Goal: Task Accomplishment & Management: Use online tool/utility

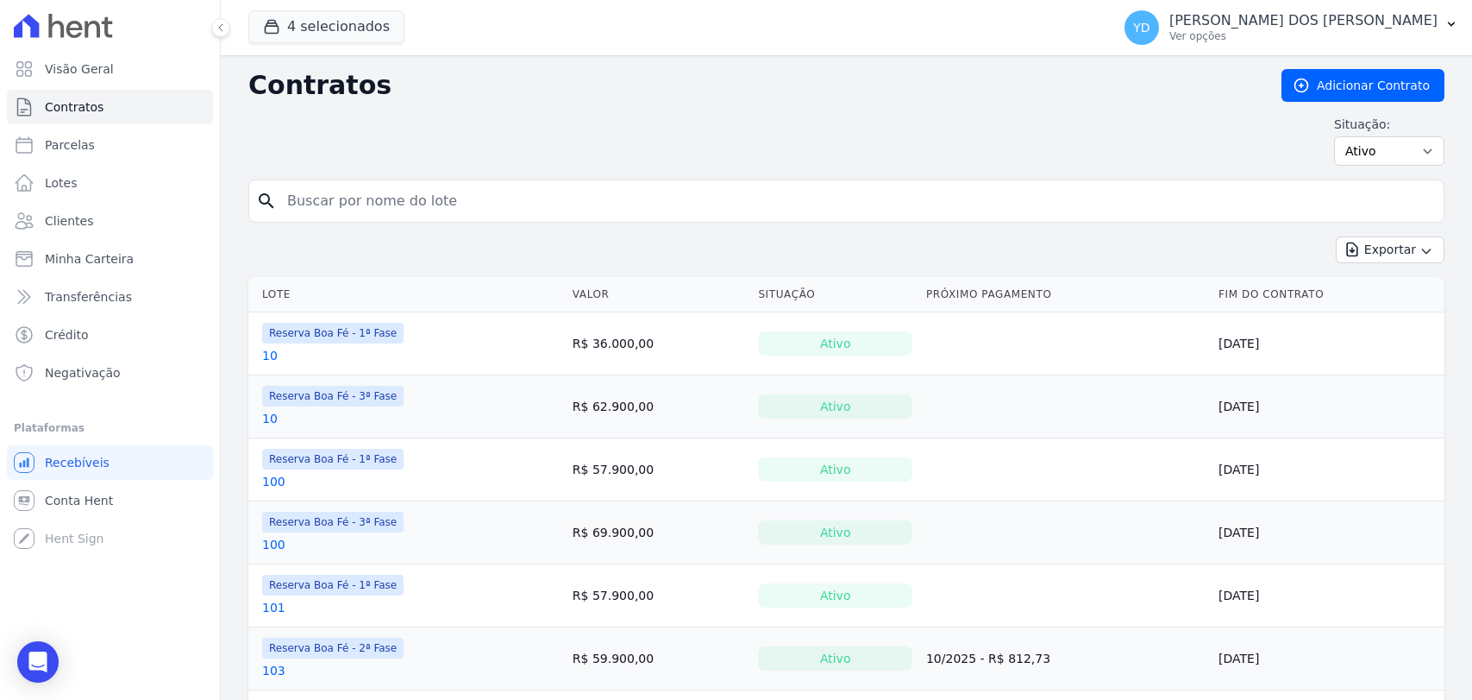
click at [314, 213] on input "search" at bounding box center [857, 201] width 1160 height 35
type input "230"
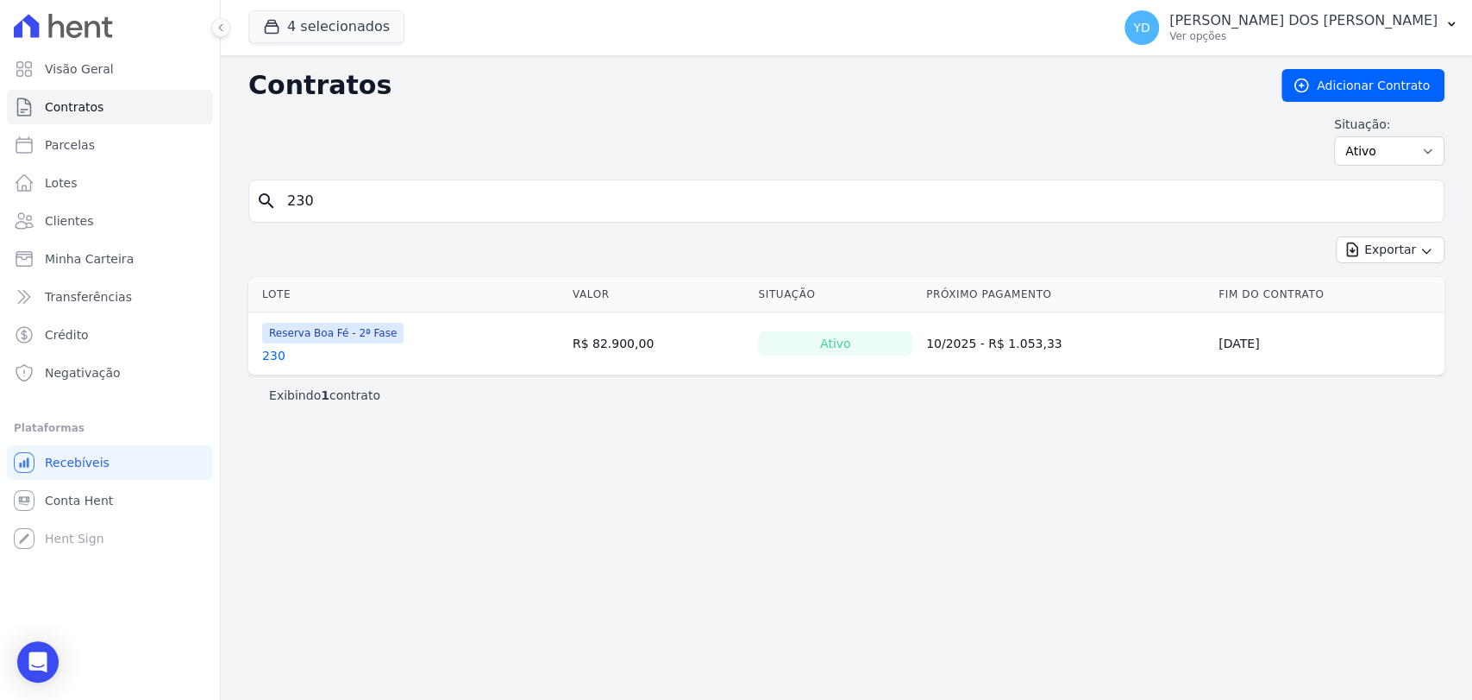
click at [282, 348] on link "230" at bounding box center [273, 355] width 23 height 17
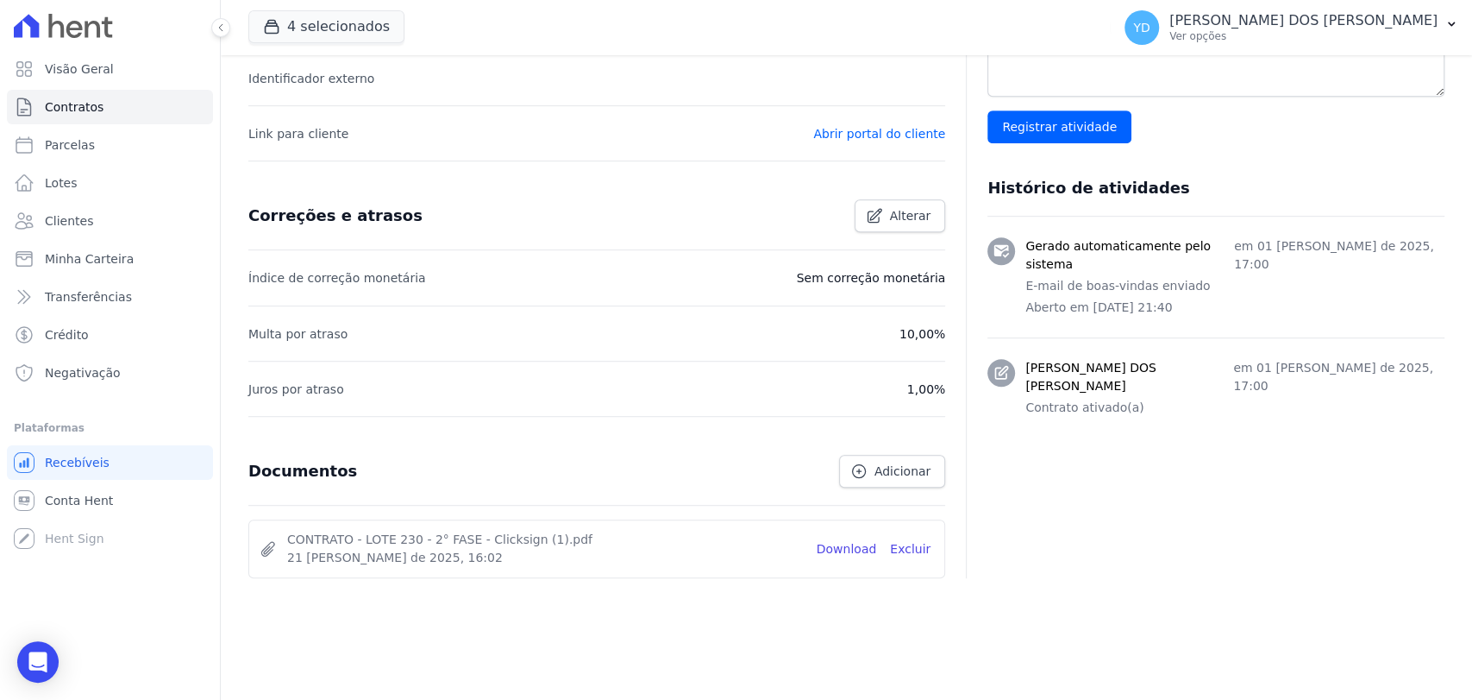
scroll to position [571, 0]
click at [850, 540] on link "Download" at bounding box center [847, 548] width 60 height 18
drag, startPoint x: 77, startPoint y: 77, endPoint x: 195, endPoint y: 47, distance: 121.8
click at [78, 76] on span "Visão Geral" at bounding box center [79, 68] width 69 height 17
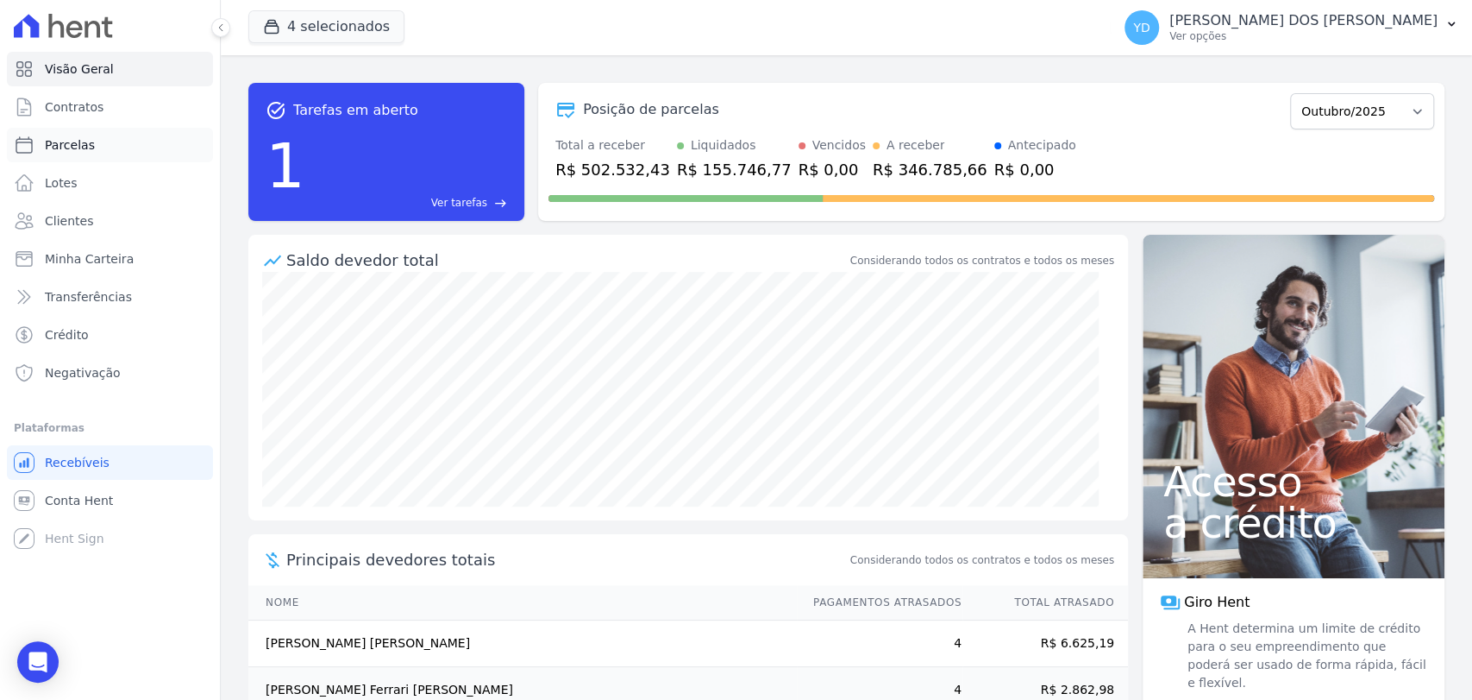
click at [141, 148] on link "Parcelas" at bounding box center [110, 145] width 206 height 35
select select
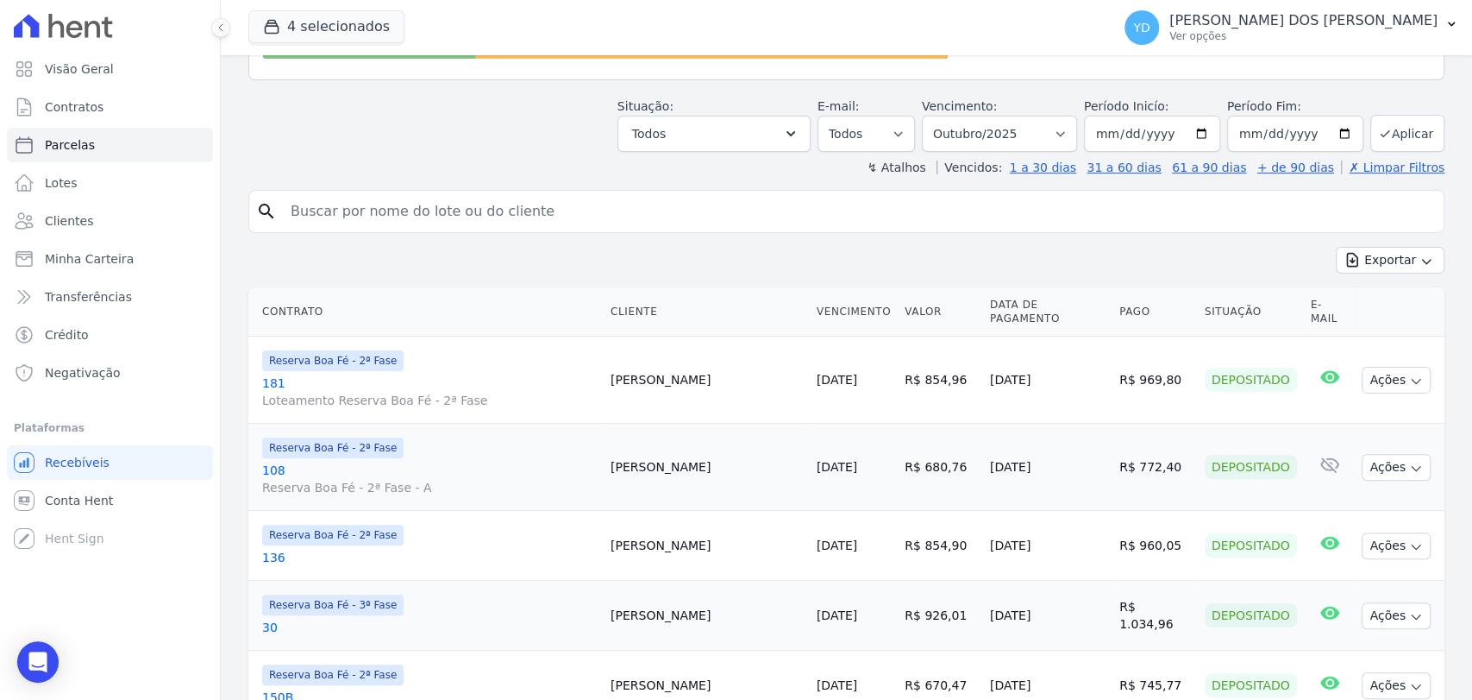
scroll to position [191, 0]
click at [731, 141] on button "Todos" at bounding box center [714, 133] width 193 height 36
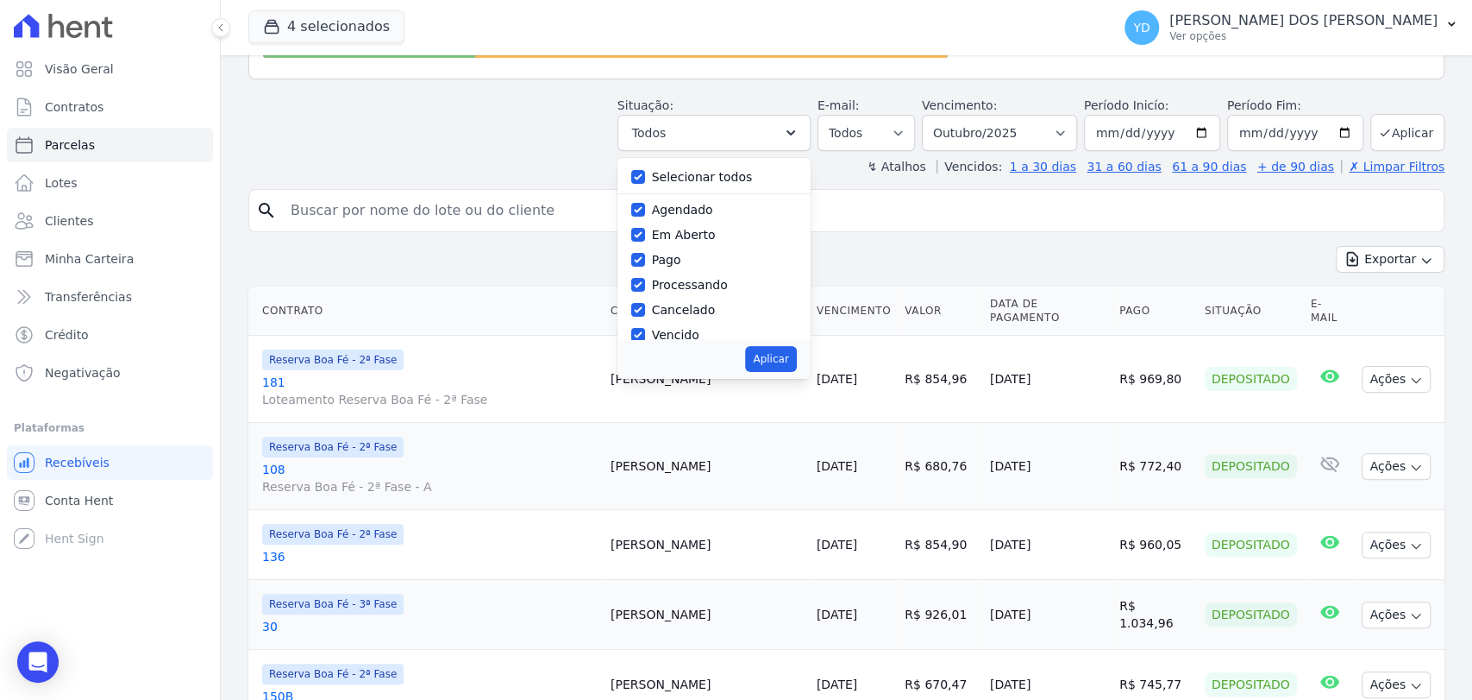
click at [725, 180] on label "Selecionar todos" at bounding box center [702, 177] width 101 height 14
click at [645, 180] on input "Selecionar todos" at bounding box center [638, 177] width 14 height 14
checkbox input "false"
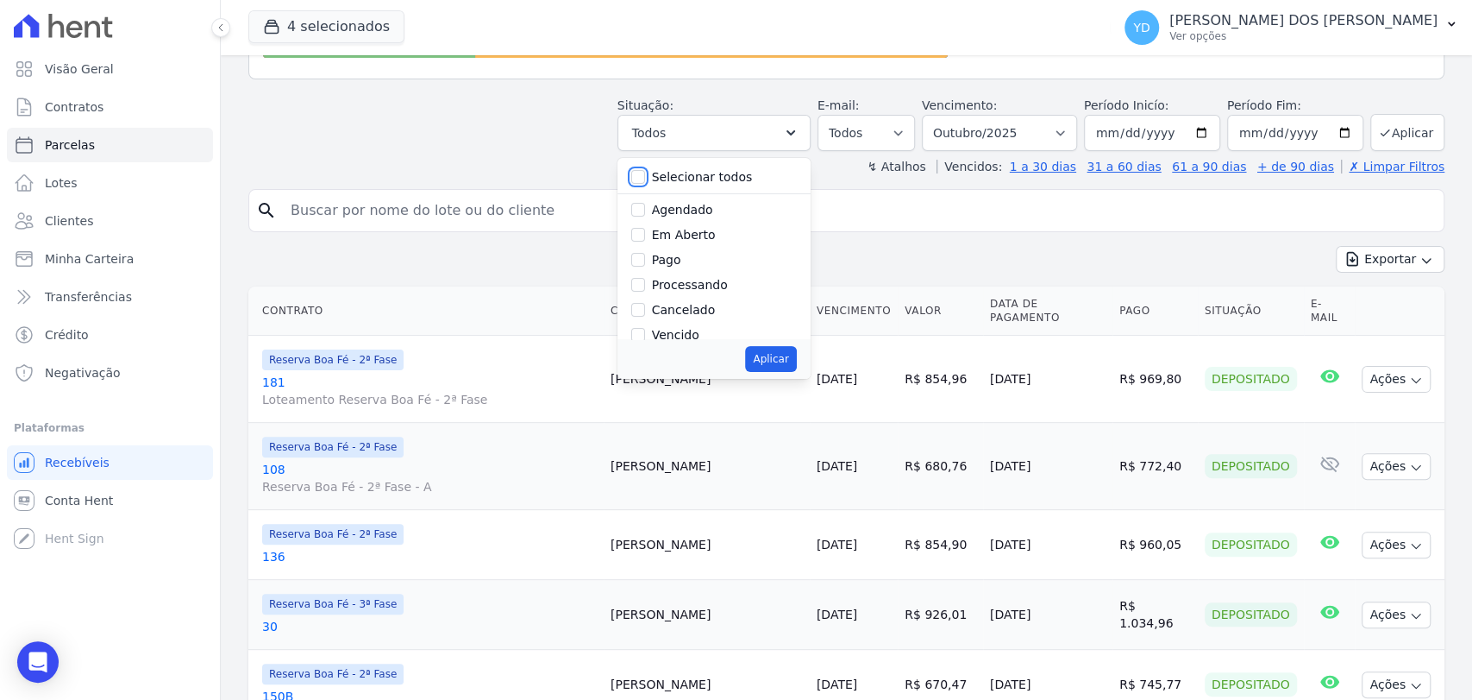
checkbox input "false"
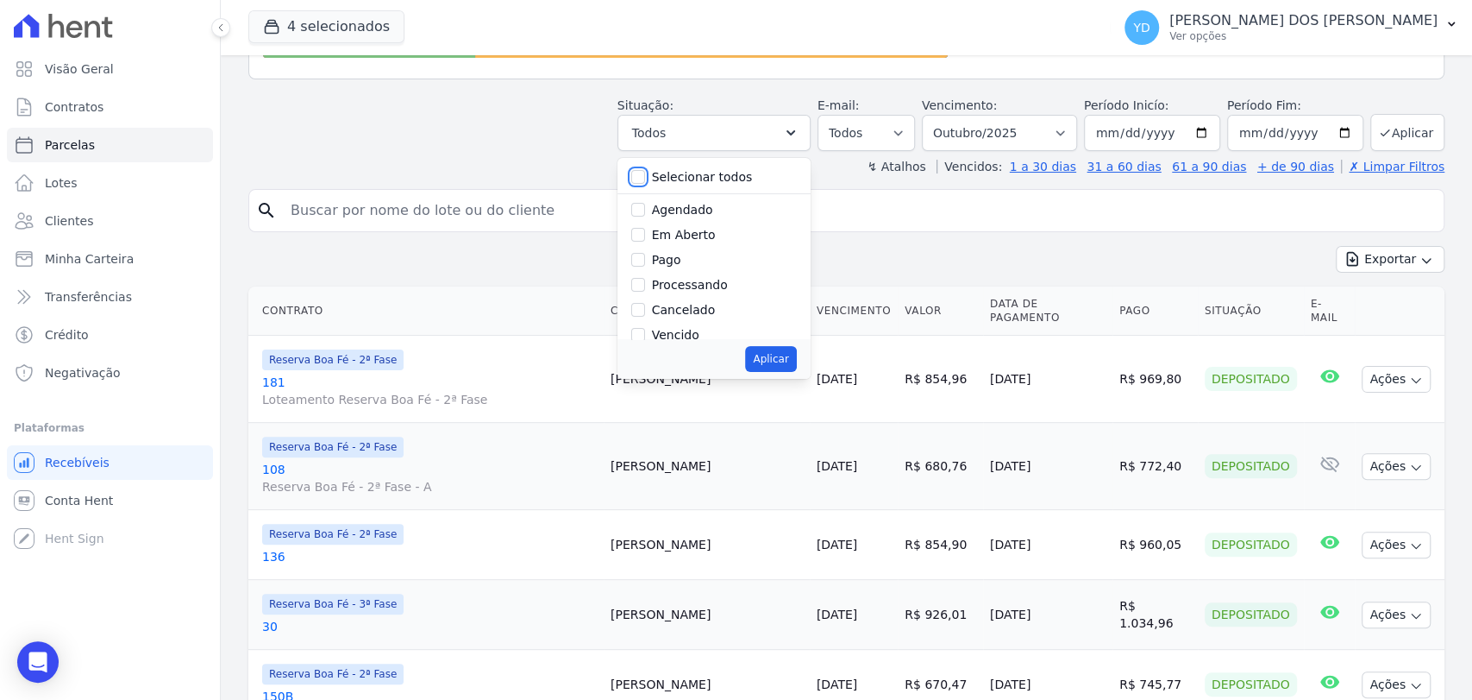
checkbox input "false"
drag, startPoint x: 697, startPoint y: 229, endPoint x: 735, endPoint y: 298, distance: 78.8
click at [698, 229] on label "Em Aberto" at bounding box center [684, 235] width 64 height 14
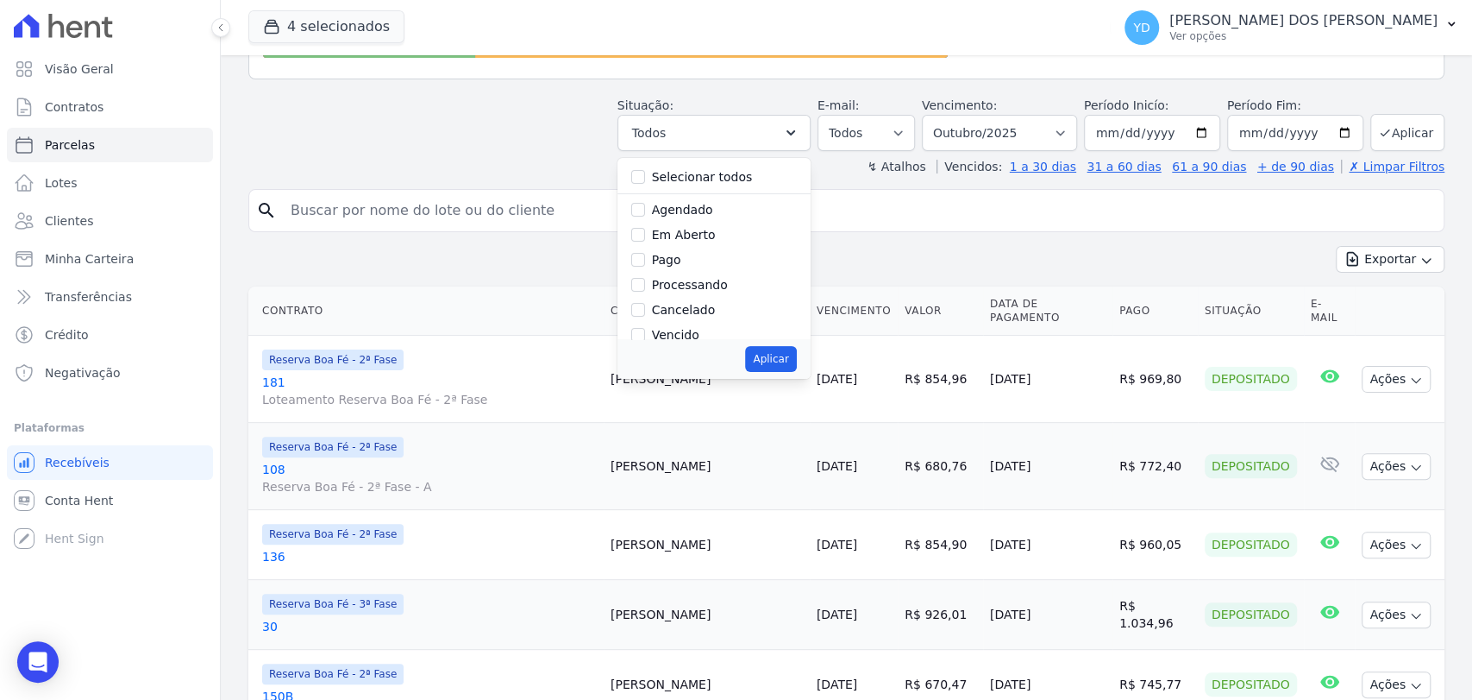
click at [645, 229] on input "Em Aberto" at bounding box center [638, 235] width 14 height 14
checkbox input "true"
click at [773, 364] on button "Aplicar" at bounding box center [770, 359] width 51 height 26
select select "pending"
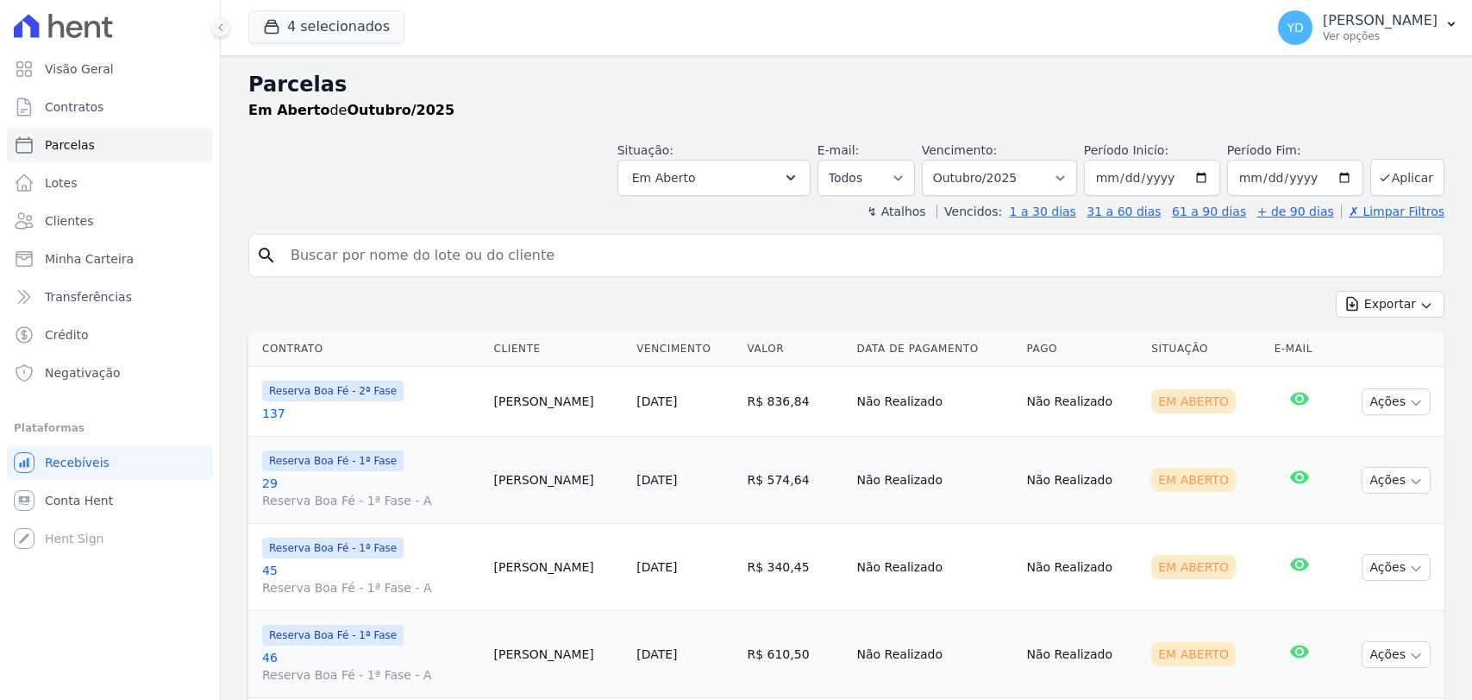
select select
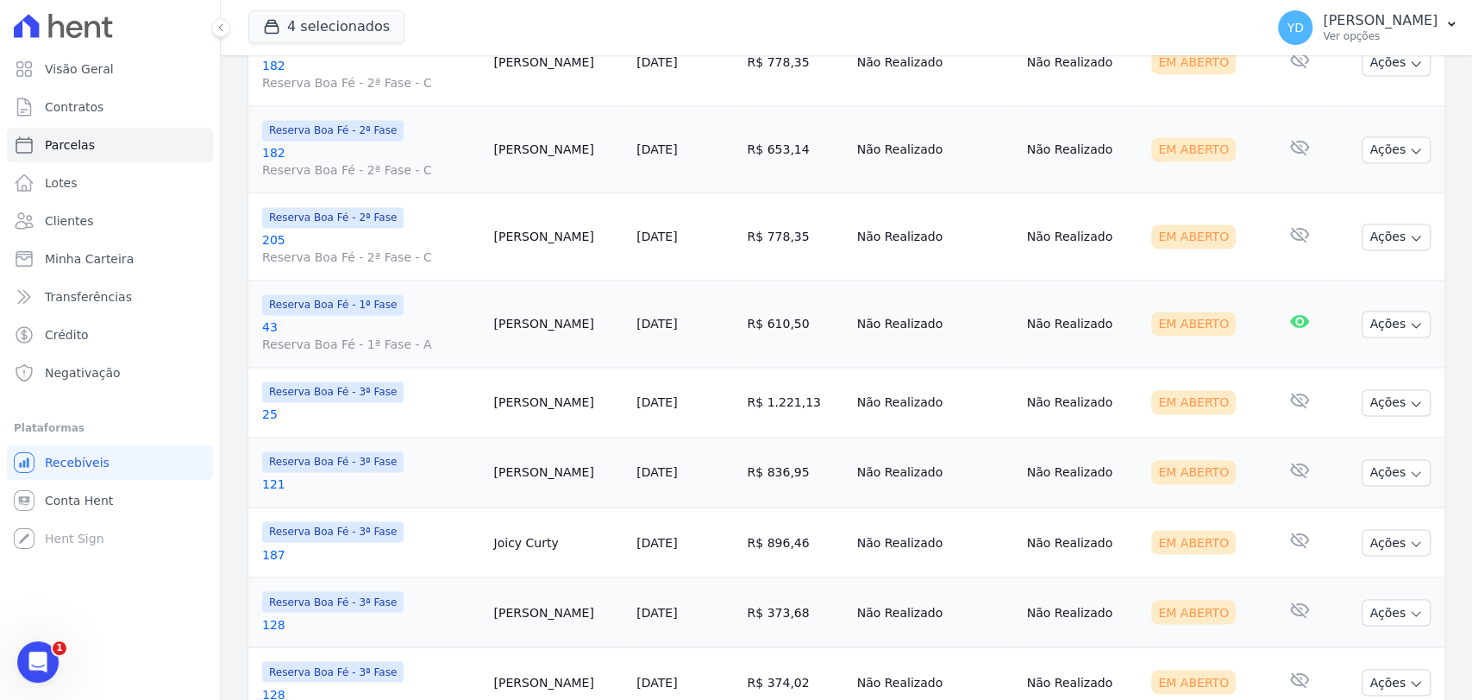
scroll to position [1725, 0]
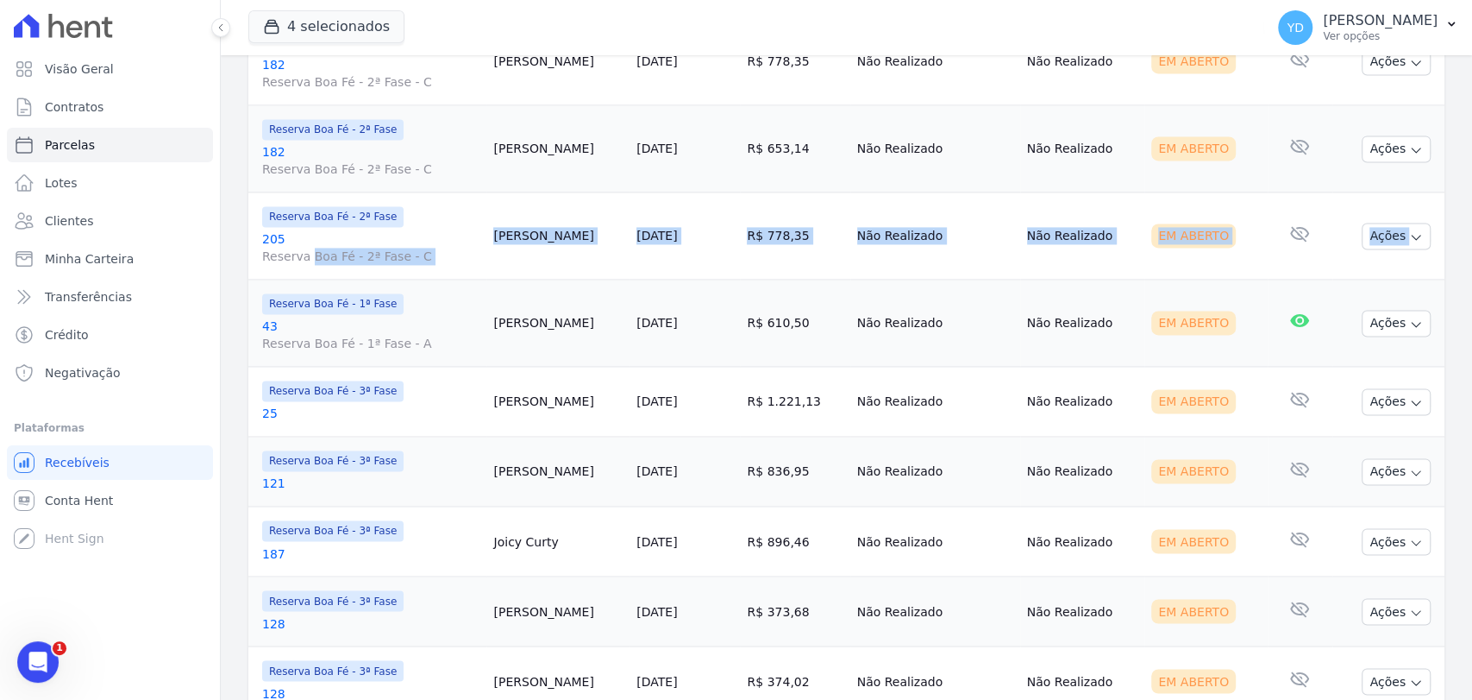
drag, startPoint x: 275, startPoint y: 483, endPoint x: 309, endPoint y: 288, distance: 197.8
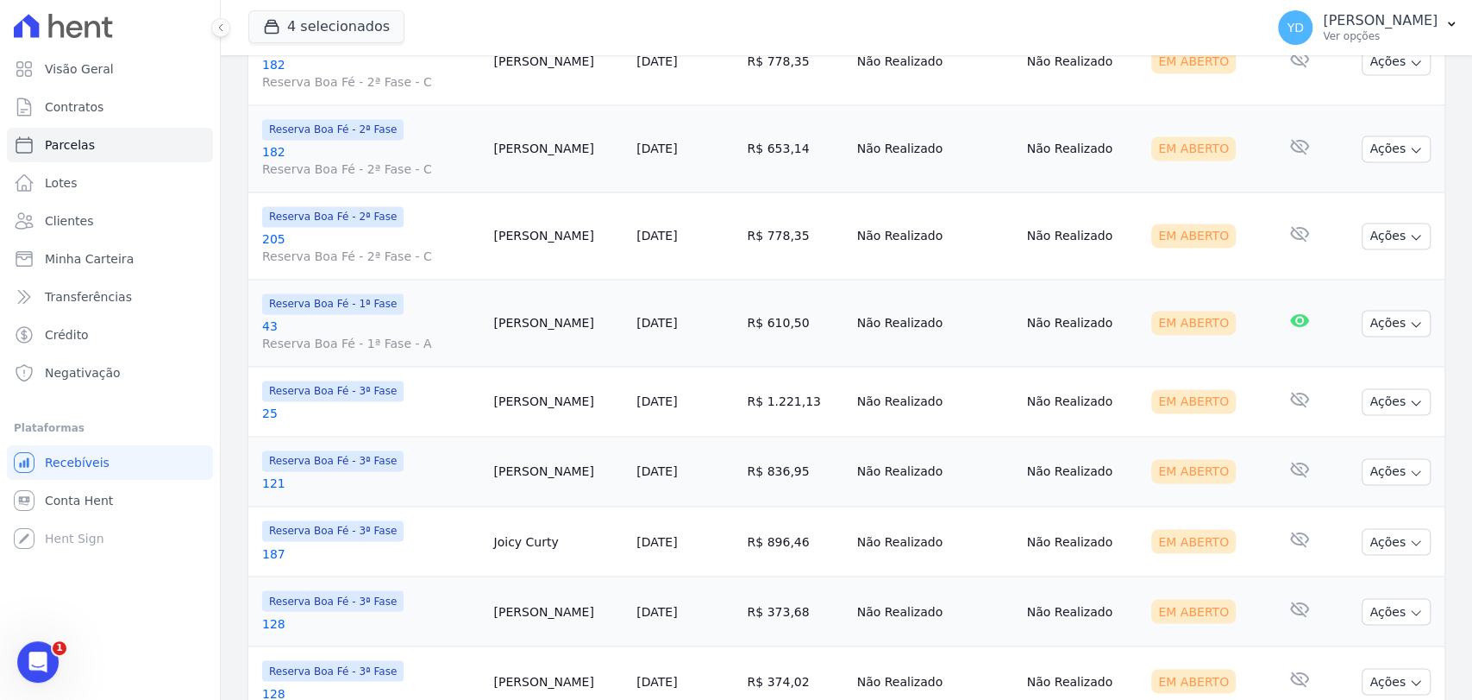
drag, startPoint x: 273, startPoint y: 470, endPoint x: 272, endPoint y: 479, distance: 8.8
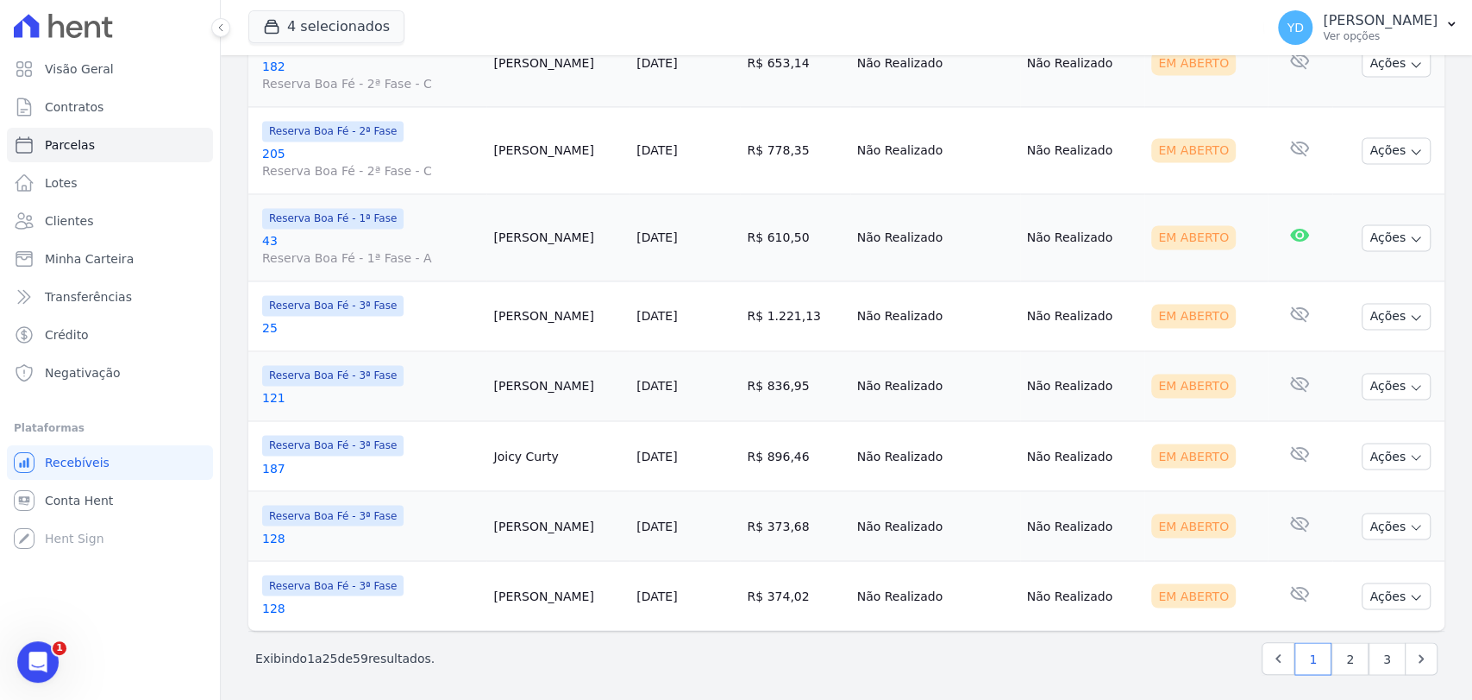
scroll to position [1813, 0]
click at [1344, 665] on link "2" at bounding box center [1350, 655] width 37 height 33
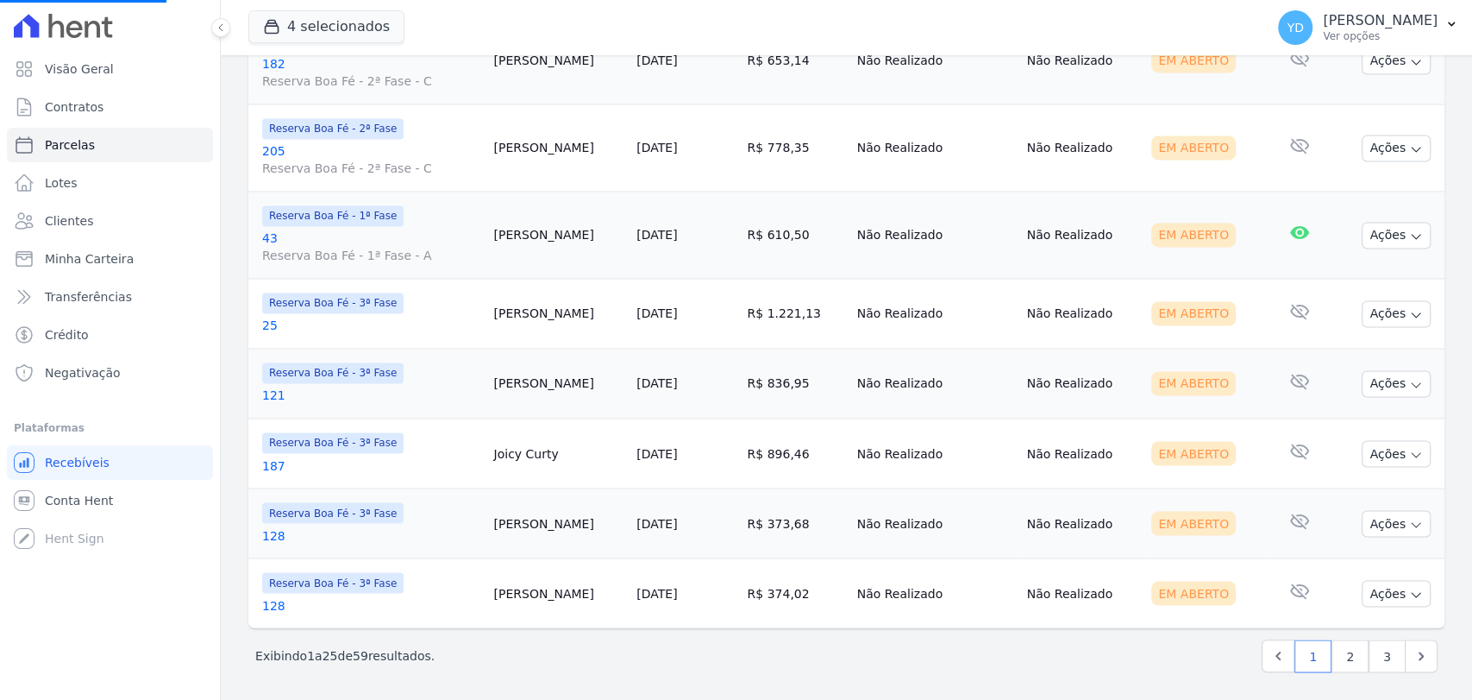
select select
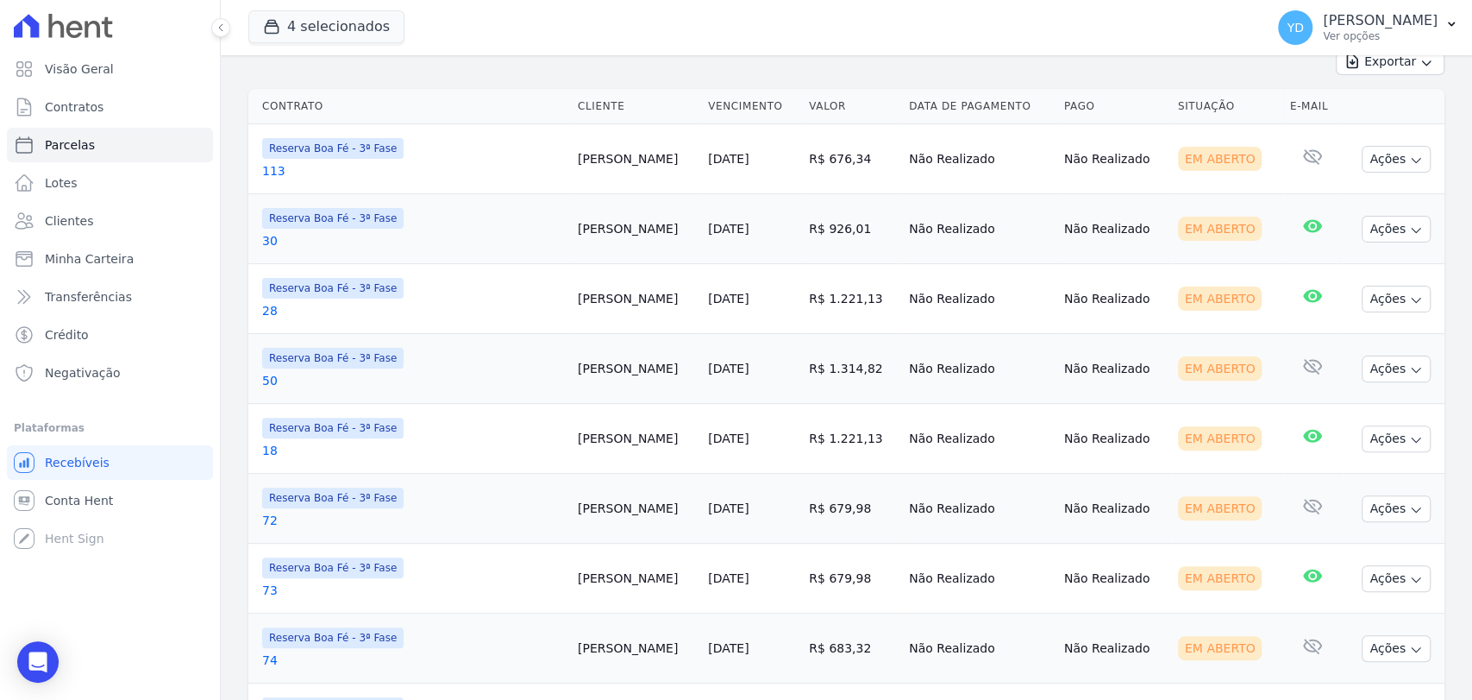
scroll to position [191, 0]
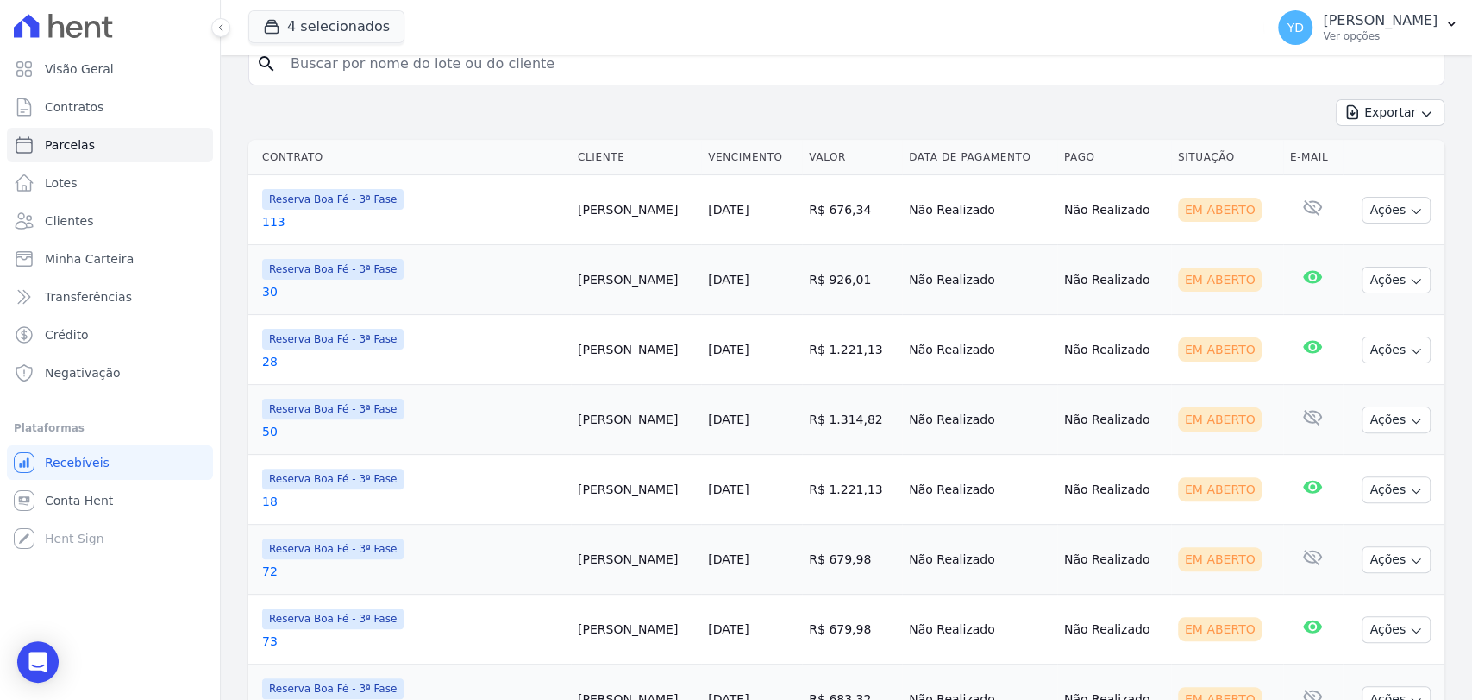
drag, startPoint x: 276, startPoint y: 209, endPoint x: 267, endPoint y: 220, distance: 14.1
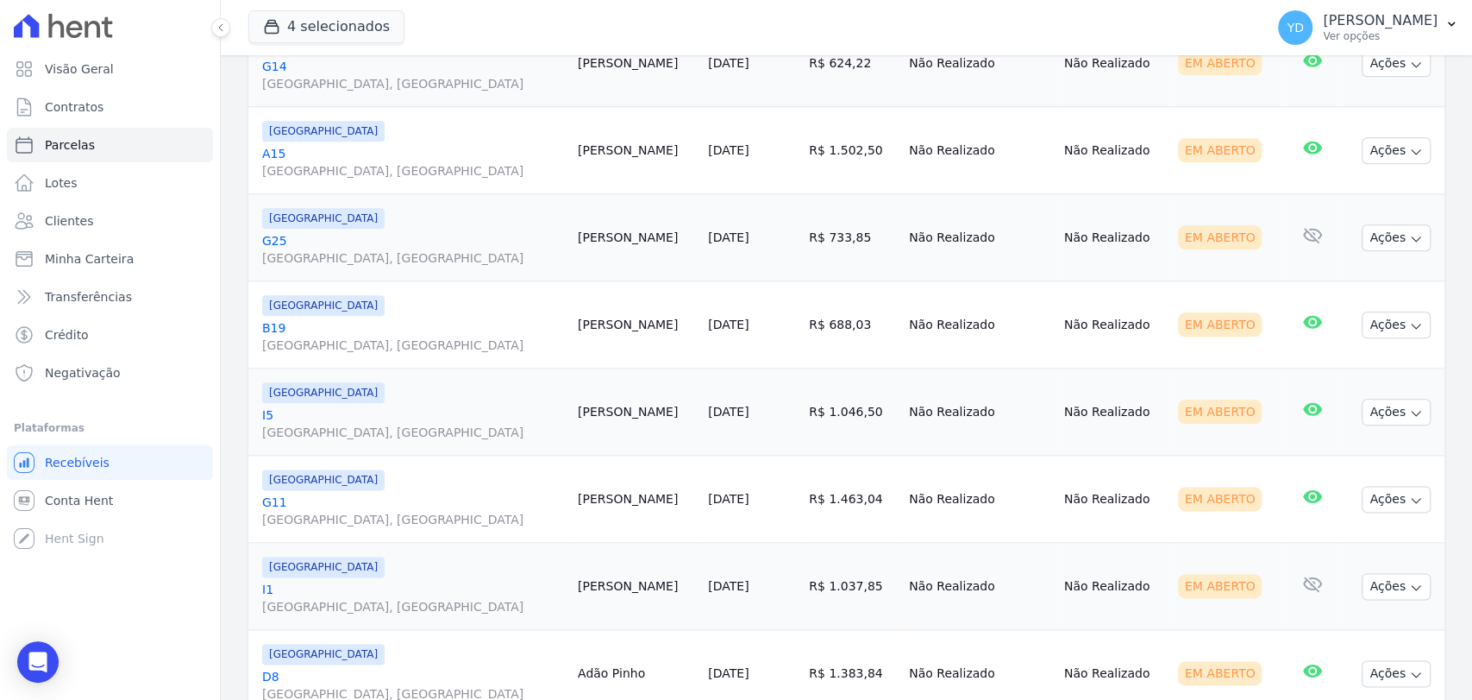
scroll to position [1341, 0]
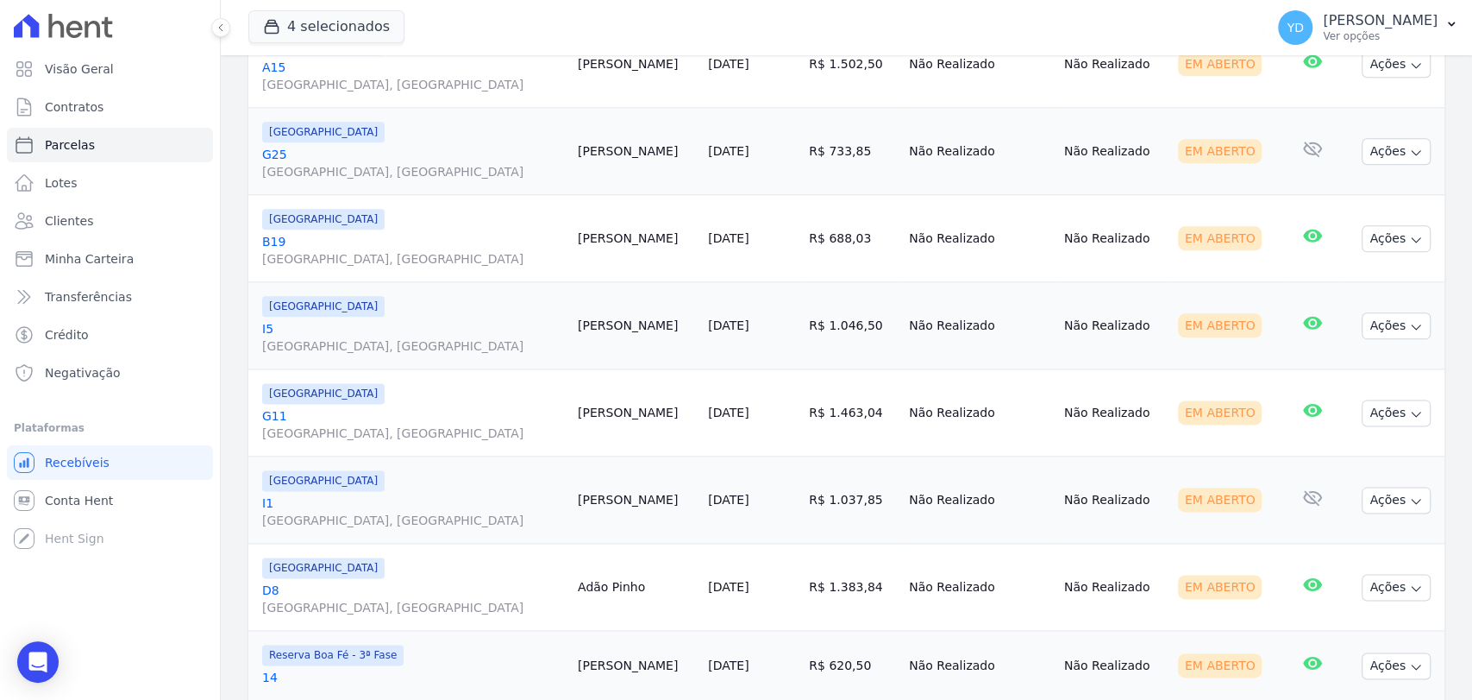
drag, startPoint x: 276, startPoint y: 223, endPoint x: 272, endPoint y: 239, distance: 16.1
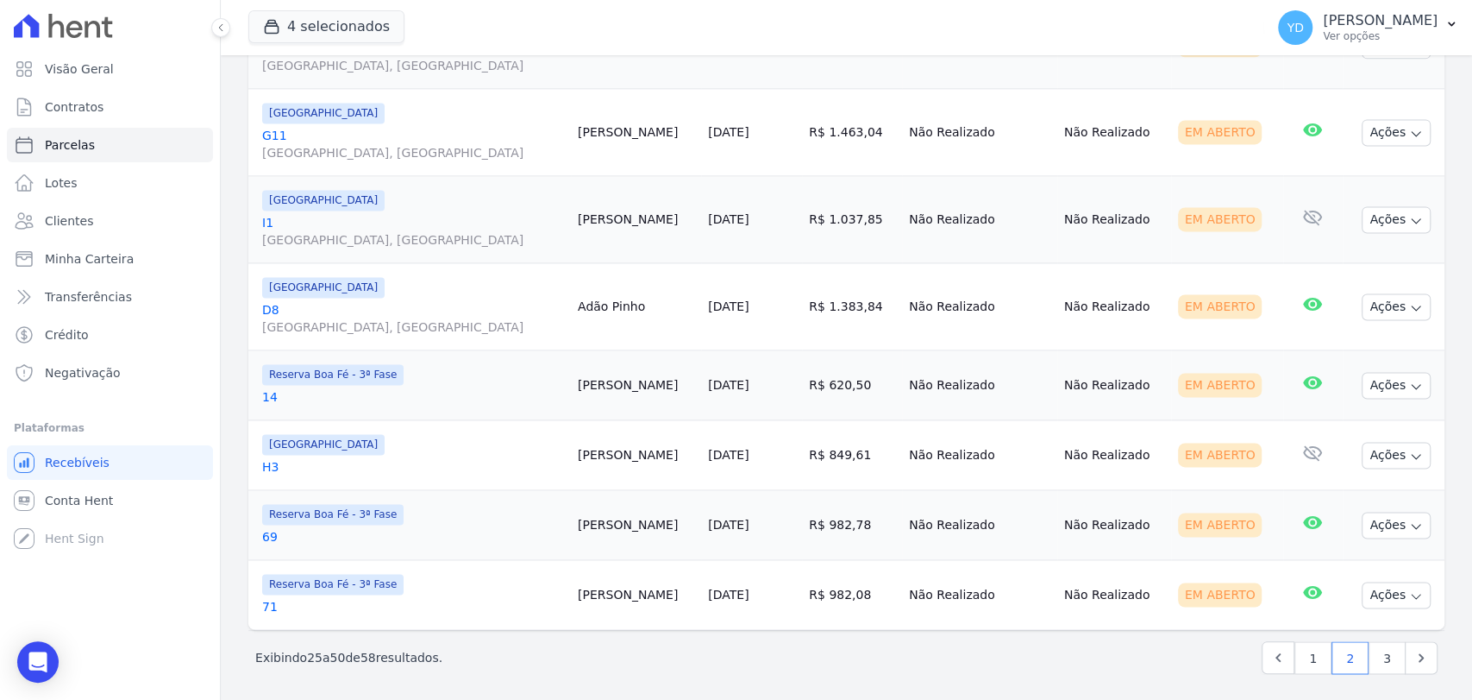
scroll to position [1623, 0]
click at [1379, 639] on link "3" at bounding box center [1387, 655] width 37 height 33
select select
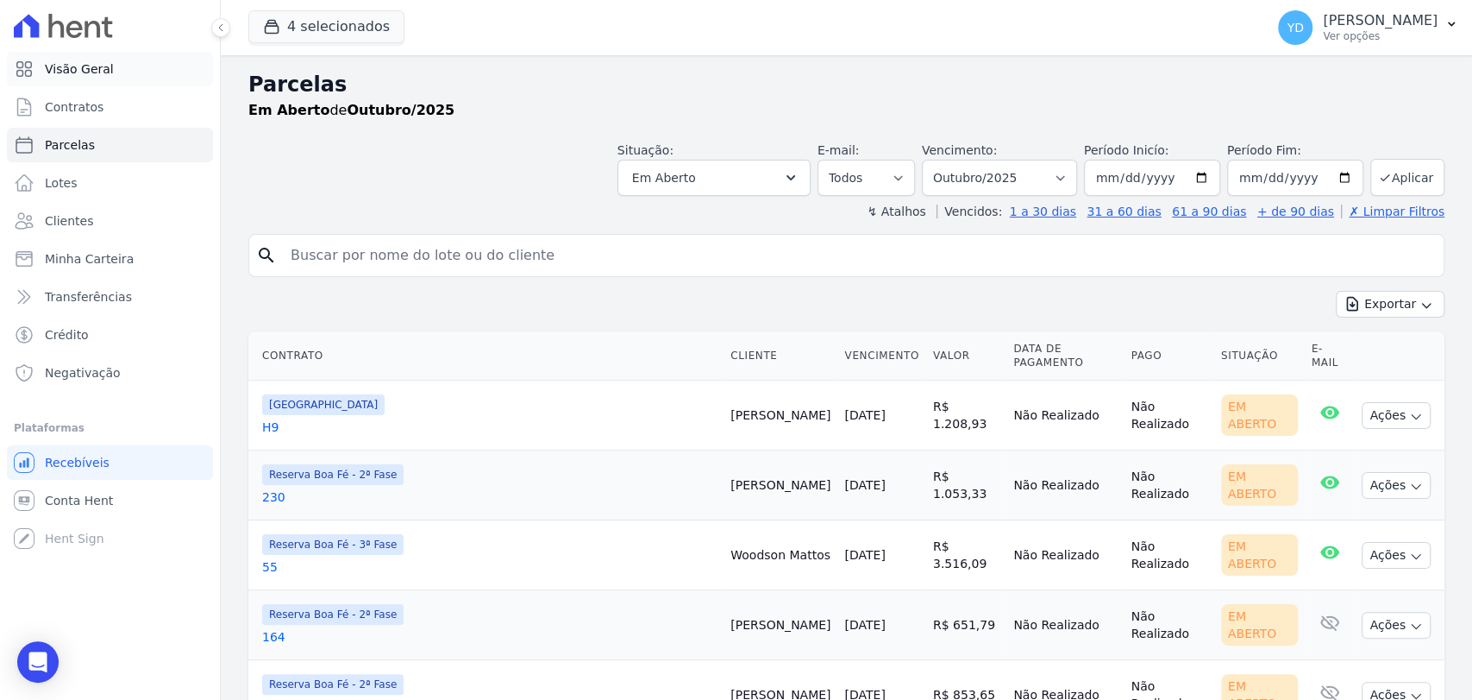
click at [97, 65] on span "Visão Geral" at bounding box center [79, 68] width 69 height 17
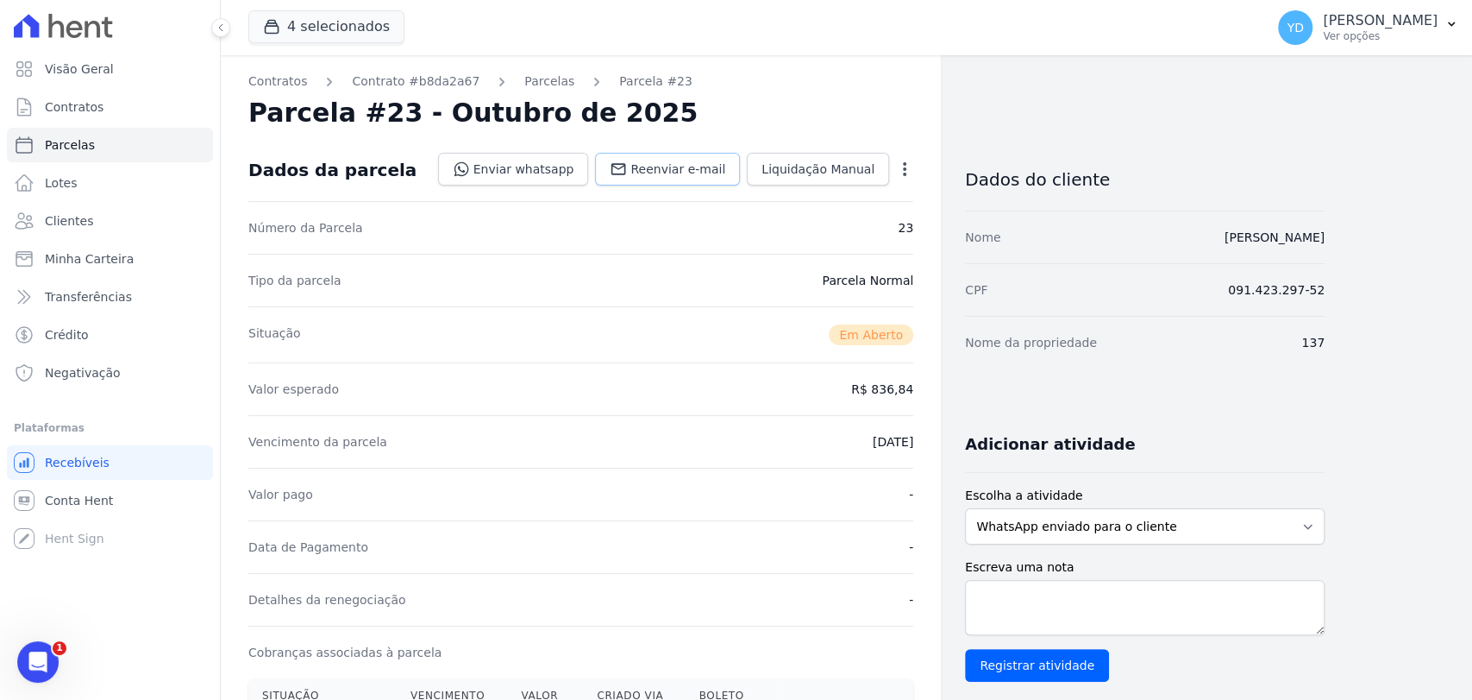
click at [687, 167] on span "Reenviar e-mail" at bounding box center [678, 168] width 95 height 17
click at [656, 167] on span "Reenviar e-mail" at bounding box center [678, 168] width 95 height 17
click at [681, 167] on span "Reenviar e-mail" at bounding box center [678, 168] width 95 height 17
click at [665, 154] on link "Reenviar e-mail" at bounding box center [667, 169] width 145 height 33
drag, startPoint x: 709, startPoint y: 167, endPoint x: 709, endPoint y: 157, distance: 10.4
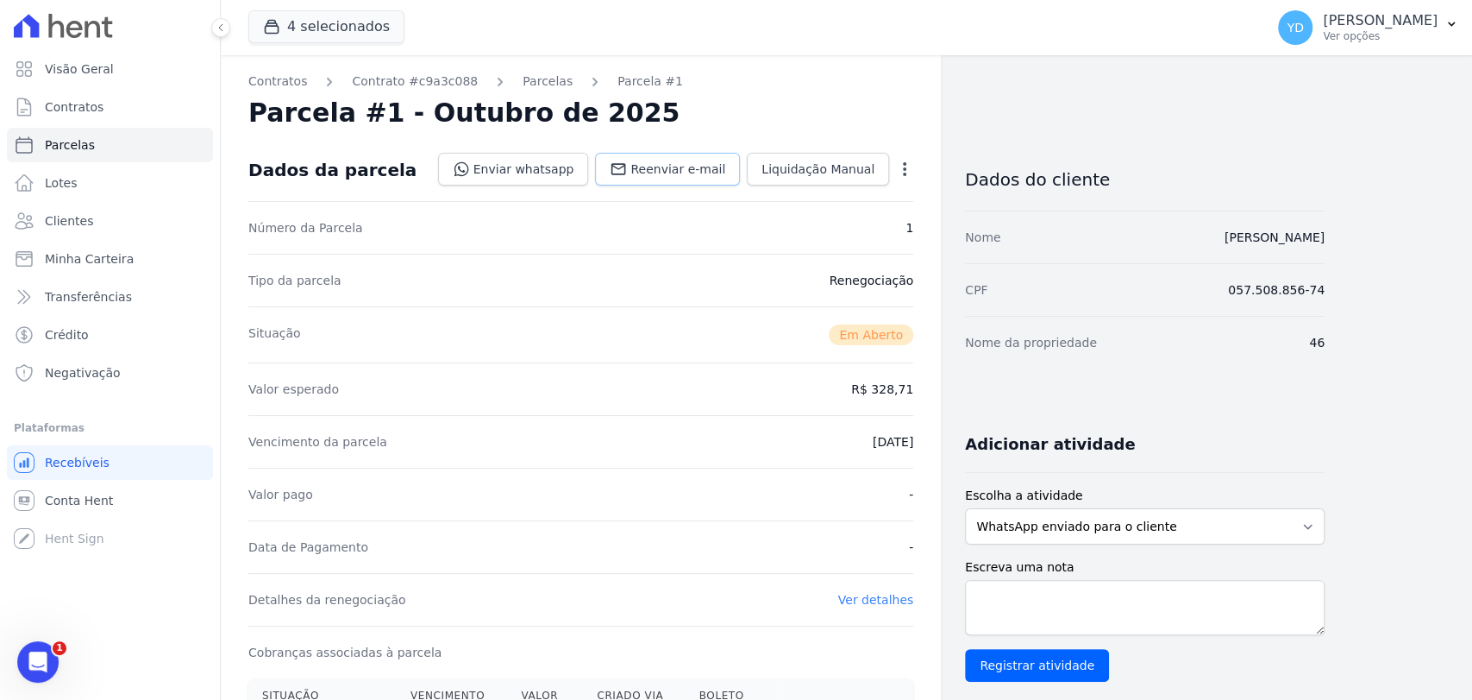
click at [709, 167] on span "Reenviar e-mail" at bounding box center [678, 168] width 95 height 17
click at [690, 166] on span "Reenviar e-mail" at bounding box center [678, 168] width 95 height 17
click at [725, 165] on span "Reenviar e-mail" at bounding box center [678, 168] width 95 height 17
click at [654, 174] on span "Reenviar e-mail" at bounding box center [678, 168] width 95 height 17
click at [649, 174] on link "Reenviar e-mail" at bounding box center [667, 169] width 145 height 33
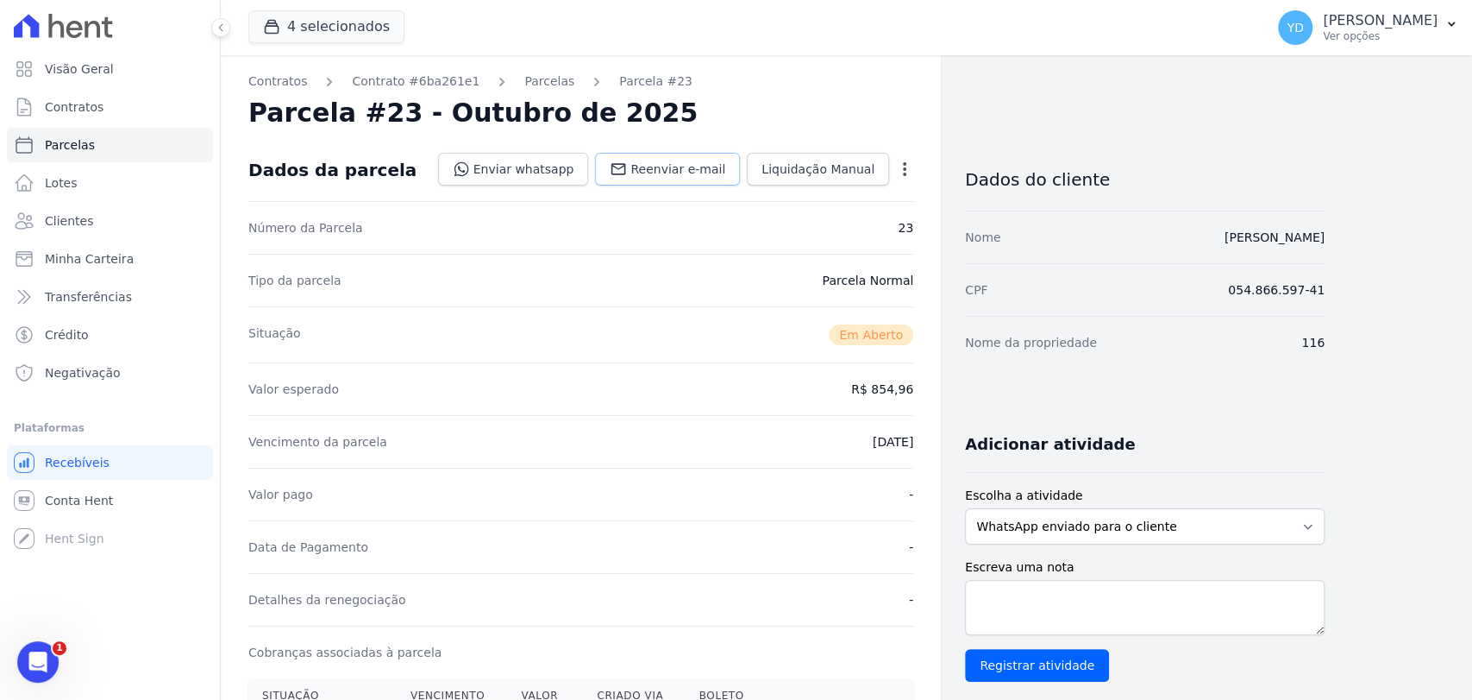
click at [675, 170] on span "Reenviar e-mail" at bounding box center [678, 168] width 95 height 17
click at [716, 168] on span "Reenviar e-mail" at bounding box center [678, 168] width 95 height 17
click at [659, 173] on span "Reenviar e-mail" at bounding box center [678, 168] width 95 height 17
click at [627, 165] on icon at bounding box center [618, 168] width 17 height 17
click at [692, 166] on span "Reenviar e-mail" at bounding box center [678, 168] width 95 height 17
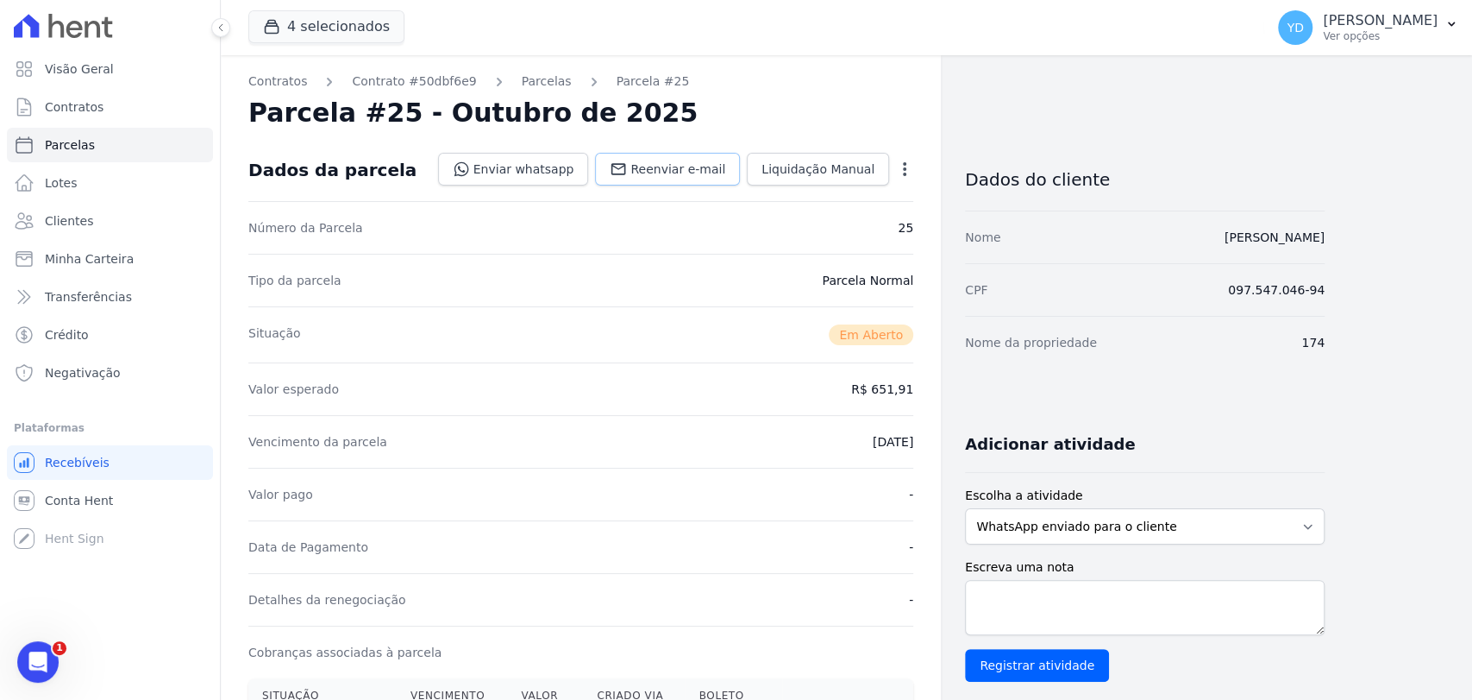
click at [694, 172] on span "Reenviar e-mail" at bounding box center [678, 168] width 95 height 17
drag, startPoint x: 701, startPoint y: 192, endPoint x: 700, endPoint y: 173, distance: 19.9
click at [701, 193] on div "Dados da parcela Enviar whatsapp Registrar envio de WhatsApp Caso o envio da me…" at bounding box center [580, 170] width 665 height 62
click at [700, 168] on span "Reenviar e-mail" at bounding box center [678, 168] width 95 height 17
drag, startPoint x: 672, startPoint y: 189, endPoint x: 681, endPoint y: 165, distance: 25.9
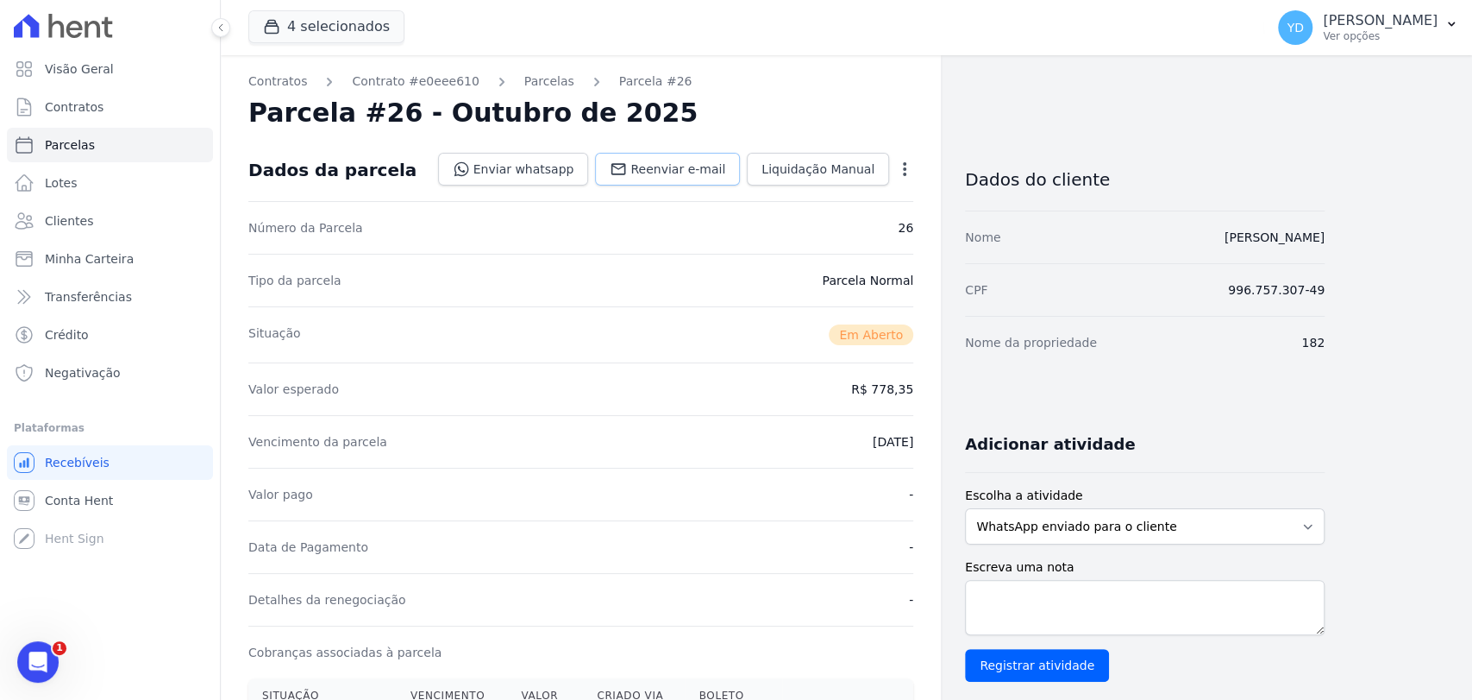
click at [672, 188] on div "Dados da parcela Enviar whatsapp Registrar envio de WhatsApp Caso o envio da me…" at bounding box center [580, 170] width 665 height 62
click at [692, 179] on link "Reenviar e-mail" at bounding box center [667, 169] width 145 height 33
click at [676, 154] on link "Reenviar e-mail" at bounding box center [667, 169] width 145 height 33
drag, startPoint x: 694, startPoint y: 161, endPoint x: 695, endPoint y: 153, distance: 8.7
click at [694, 161] on span "Reenviar e-mail" at bounding box center [678, 168] width 95 height 17
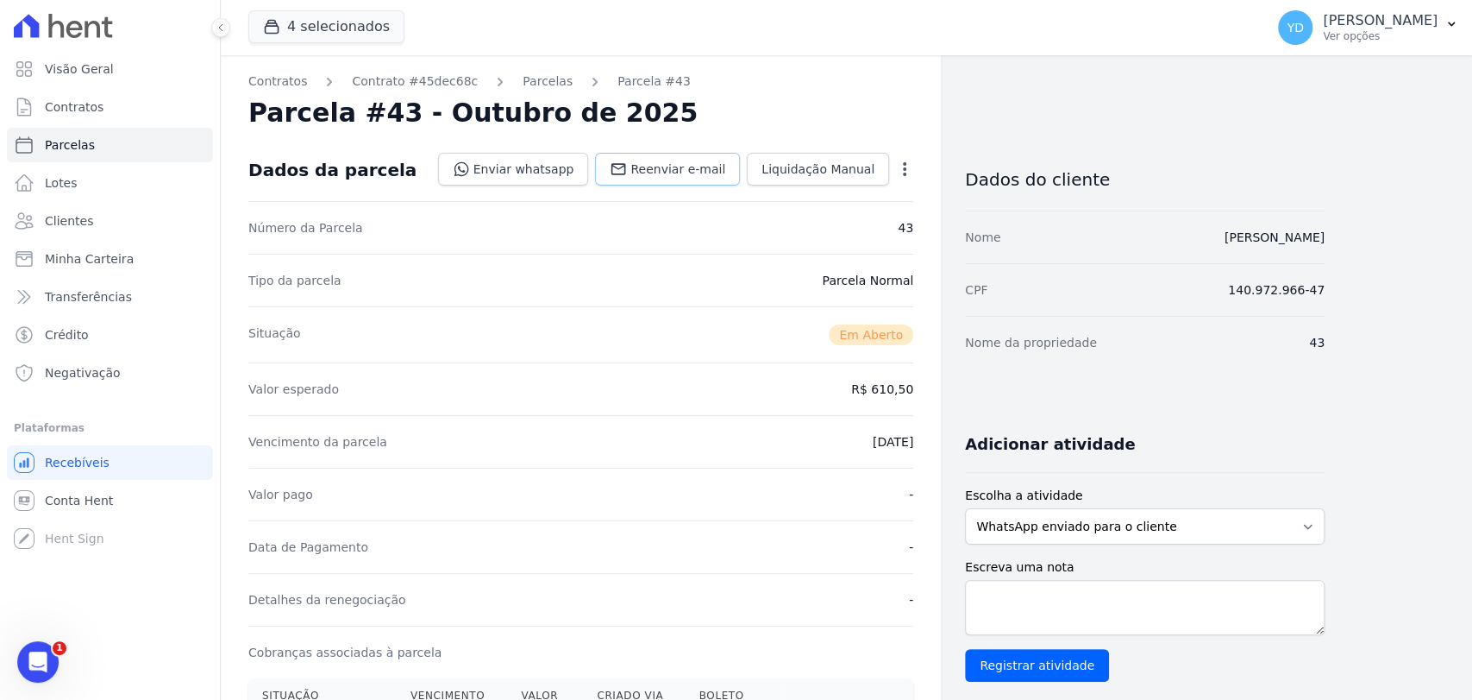
drag, startPoint x: 705, startPoint y: 171, endPoint x: 725, endPoint y: 150, distance: 28.7
click at [705, 171] on span "Reenviar e-mail" at bounding box center [678, 168] width 95 height 17
click at [725, 169] on span "Reenviar e-mail" at bounding box center [678, 168] width 95 height 17
click at [719, 184] on link "Reenviar e-mail" at bounding box center [667, 169] width 145 height 33
click at [725, 160] on span "Reenviar e-mail" at bounding box center [678, 168] width 95 height 17
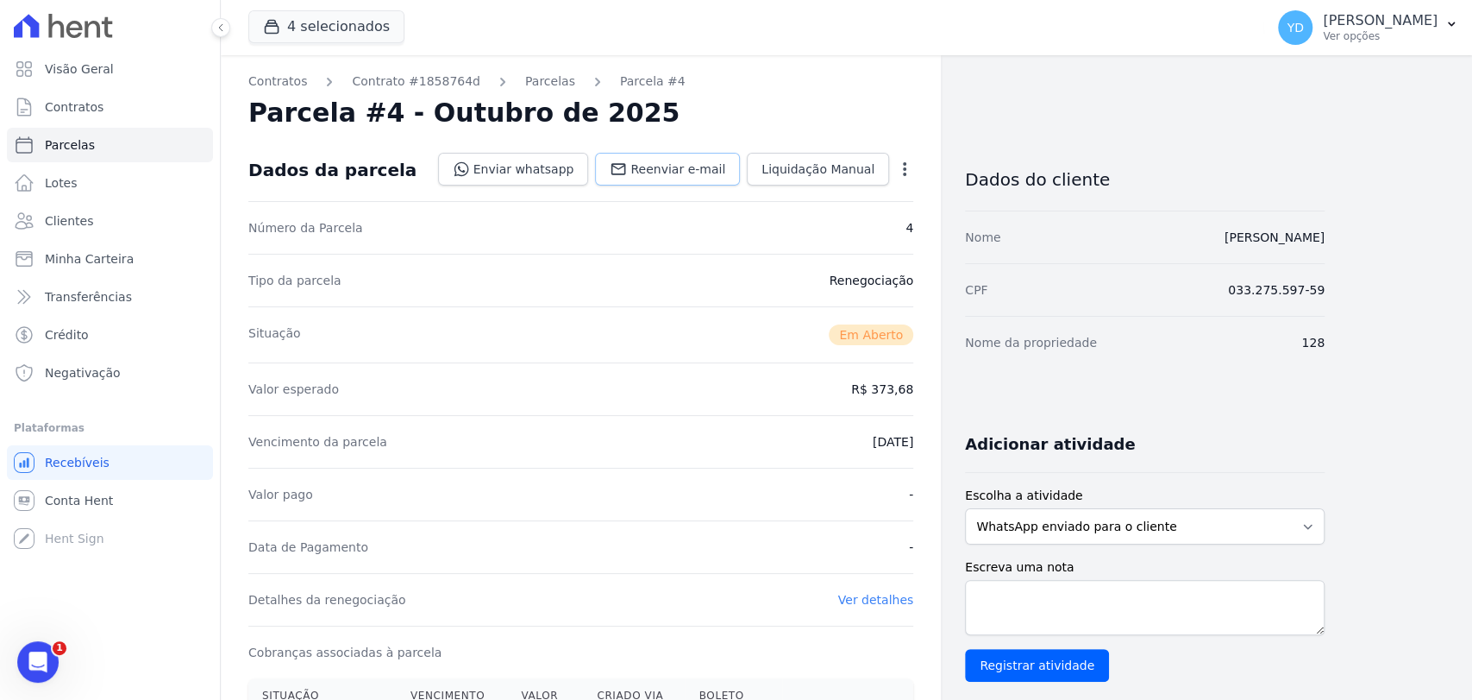
click at [716, 178] on link "Reenviar e-mail" at bounding box center [667, 169] width 145 height 33
click at [671, 177] on span "Reenviar e-mail" at bounding box center [678, 168] width 95 height 17
click at [676, 167] on span "Reenviar e-mail" at bounding box center [678, 168] width 95 height 17
drag, startPoint x: 686, startPoint y: 173, endPoint x: 673, endPoint y: 165, distance: 15.1
click at [686, 173] on span "Reenviar e-mail" at bounding box center [678, 168] width 95 height 17
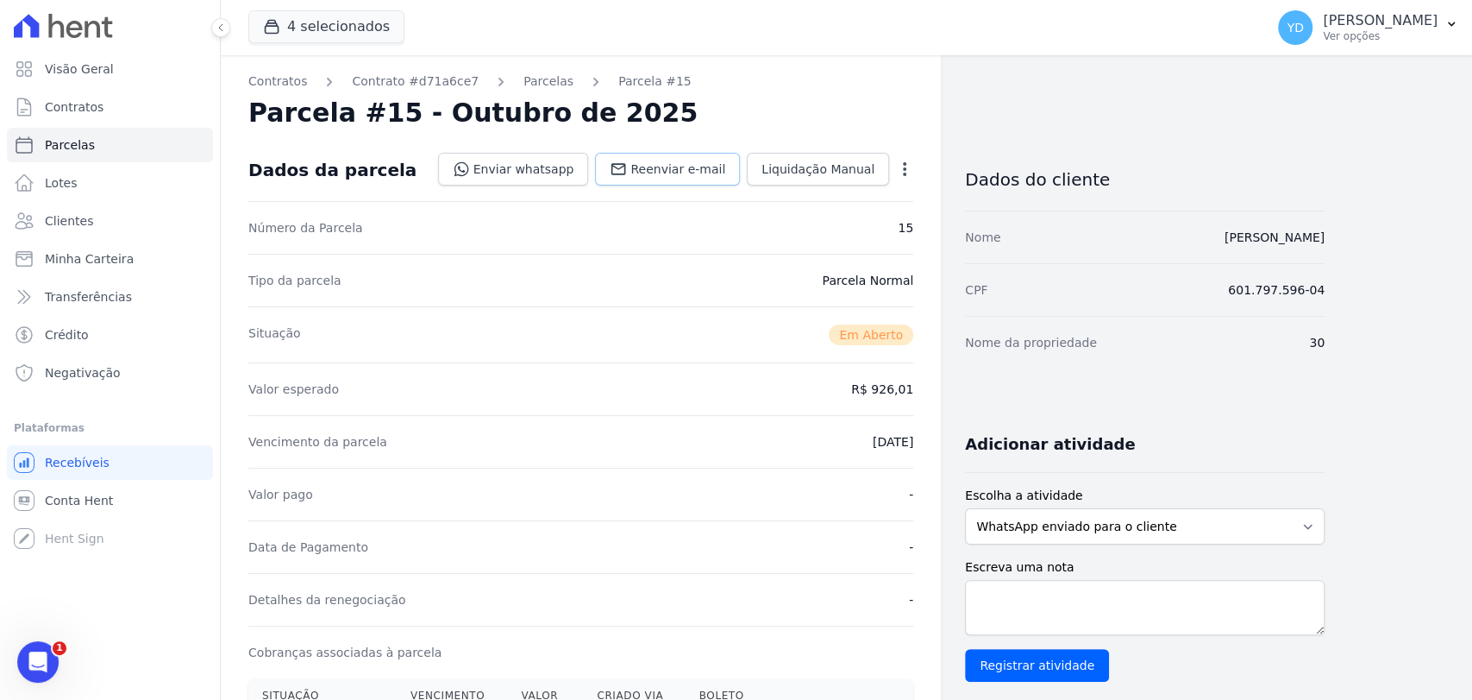
click at [626, 174] on icon at bounding box center [619, 168] width 15 height 11
click at [704, 160] on span "Reenviar e-mail" at bounding box center [678, 168] width 95 height 17
click at [687, 171] on span "Reenviar e-mail" at bounding box center [678, 168] width 95 height 17
click at [657, 179] on link "Reenviar e-mail" at bounding box center [667, 169] width 145 height 33
drag, startPoint x: 681, startPoint y: 171, endPoint x: 675, endPoint y: 160, distance: 11.6
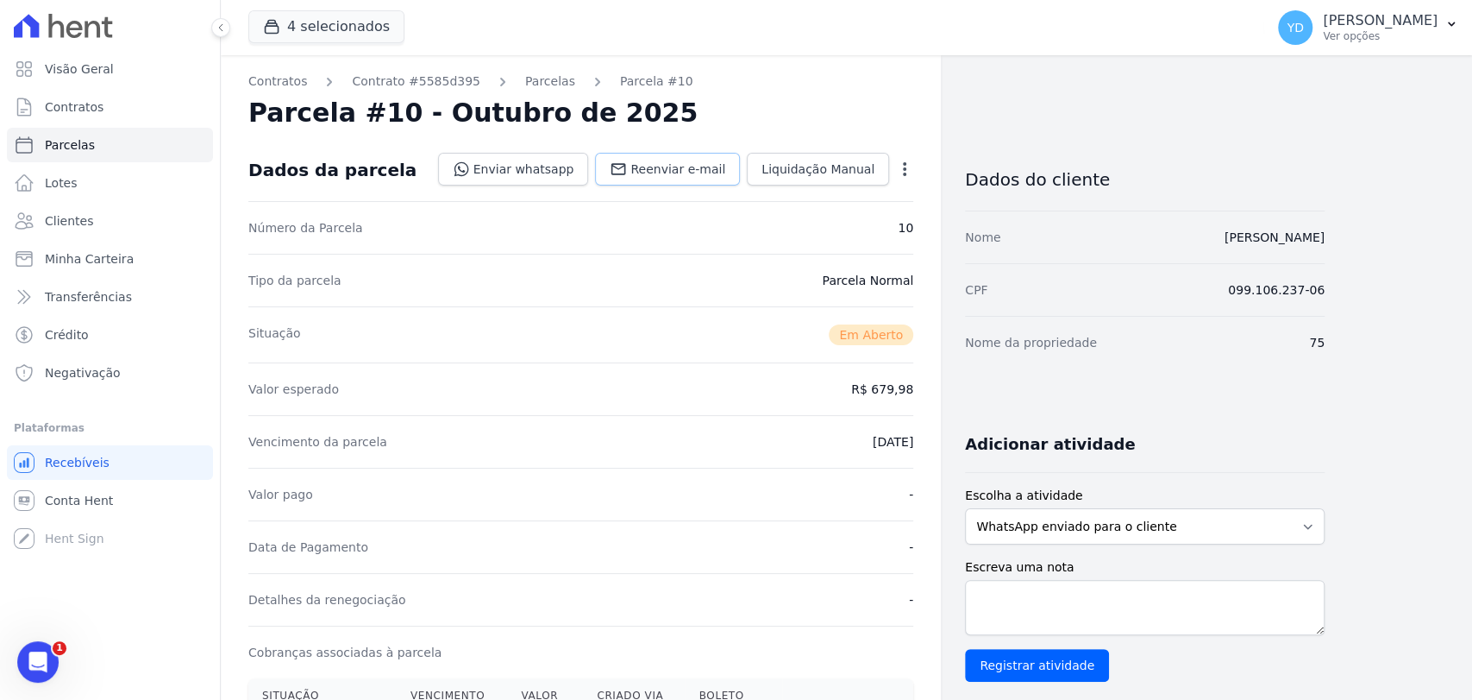
click at [681, 171] on span "Reenviar e-mail" at bounding box center [678, 168] width 95 height 17
click at [674, 173] on span "Reenviar e-mail" at bounding box center [678, 168] width 95 height 17
click at [671, 170] on span "Reenviar e-mail" at bounding box center [678, 168] width 95 height 17
click at [703, 166] on span "Reenviar e-mail" at bounding box center [678, 168] width 95 height 17
click at [650, 166] on span "Reenviar e-mail" at bounding box center [678, 168] width 95 height 17
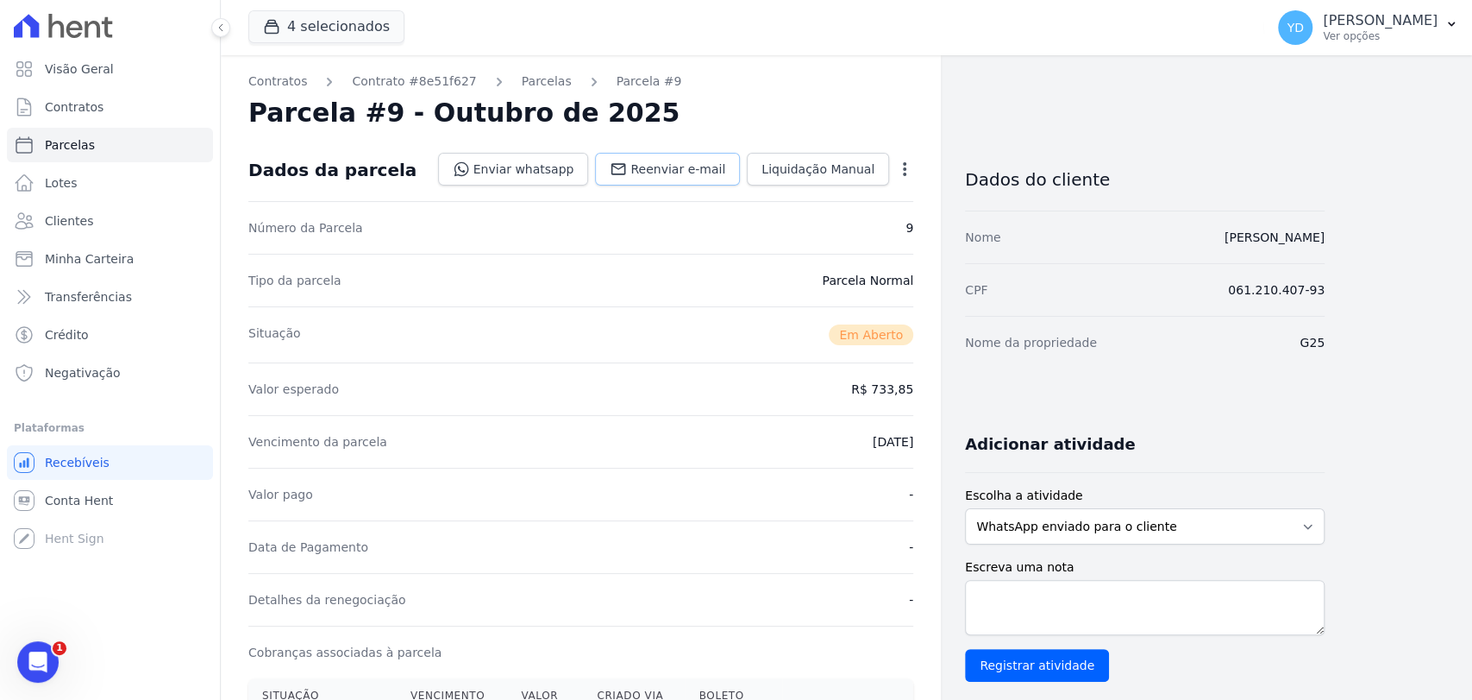
click at [712, 172] on span "Reenviar e-mail" at bounding box center [678, 168] width 95 height 17
click at [670, 164] on span "Reenviar e-mail" at bounding box center [678, 168] width 95 height 17
click at [673, 174] on span "Reenviar e-mail" at bounding box center [678, 168] width 95 height 17
click at [706, 188] on div "Dados da parcela Enviar whatsapp Registrar envio de WhatsApp Caso o envio da me…" at bounding box center [580, 170] width 665 height 62
click at [713, 173] on span "Reenviar e-mail" at bounding box center [678, 168] width 95 height 17
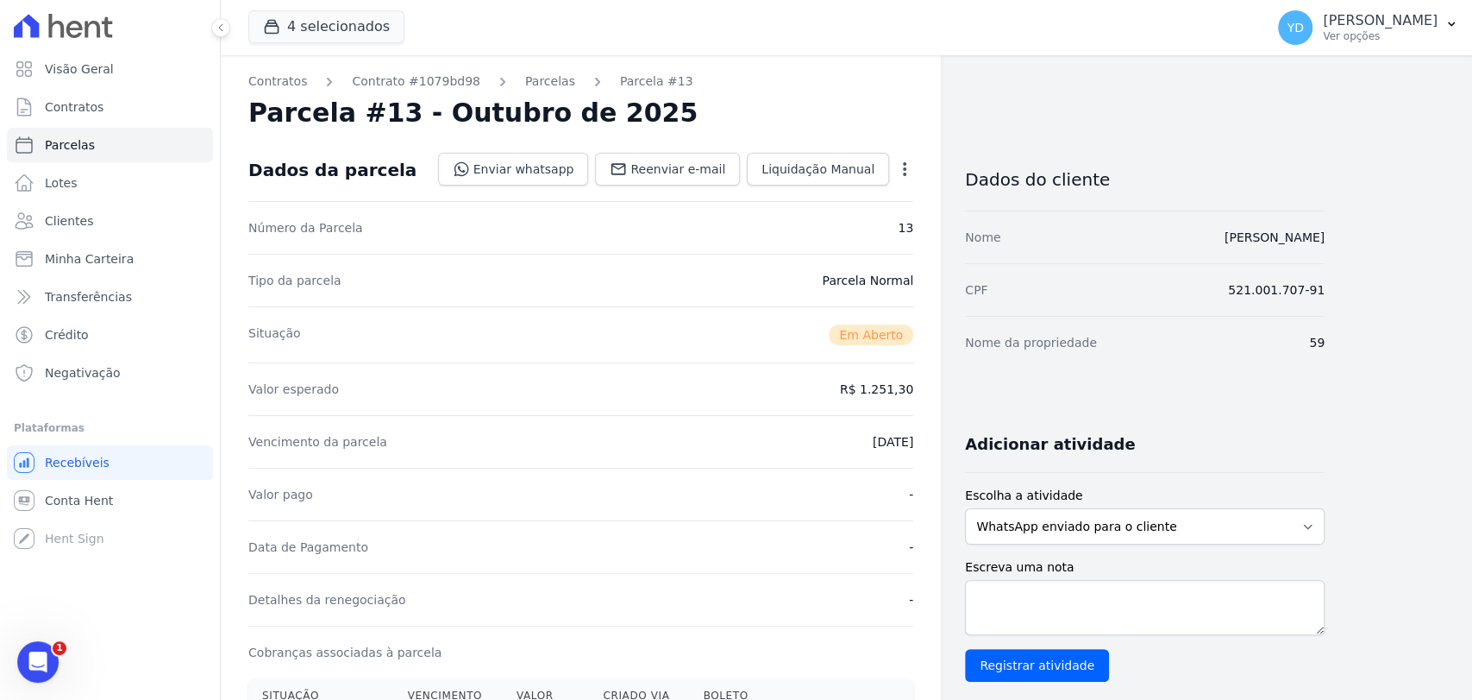
click at [662, 186] on div "Dados da parcela Enviar whatsapp Registrar envio de WhatsApp Caso o envio da me…" at bounding box center [580, 170] width 665 height 62
click at [660, 173] on span "Reenviar e-mail" at bounding box center [678, 168] width 95 height 17
drag, startPoint x: 688, startPoint y: 139, endPoint x: 692, endPoint y: 161, distance: 22.7
click at [690, 160] on div "Dados da parcela Enviar whatsapp Registrar envio de WhatsApp Caso o envio da me…" at bounding box center [580, 170] width 665 height 62
click at [692, 161] on span "Reenviar e-mail" at bounding box center [678, 168] width 95 height 17
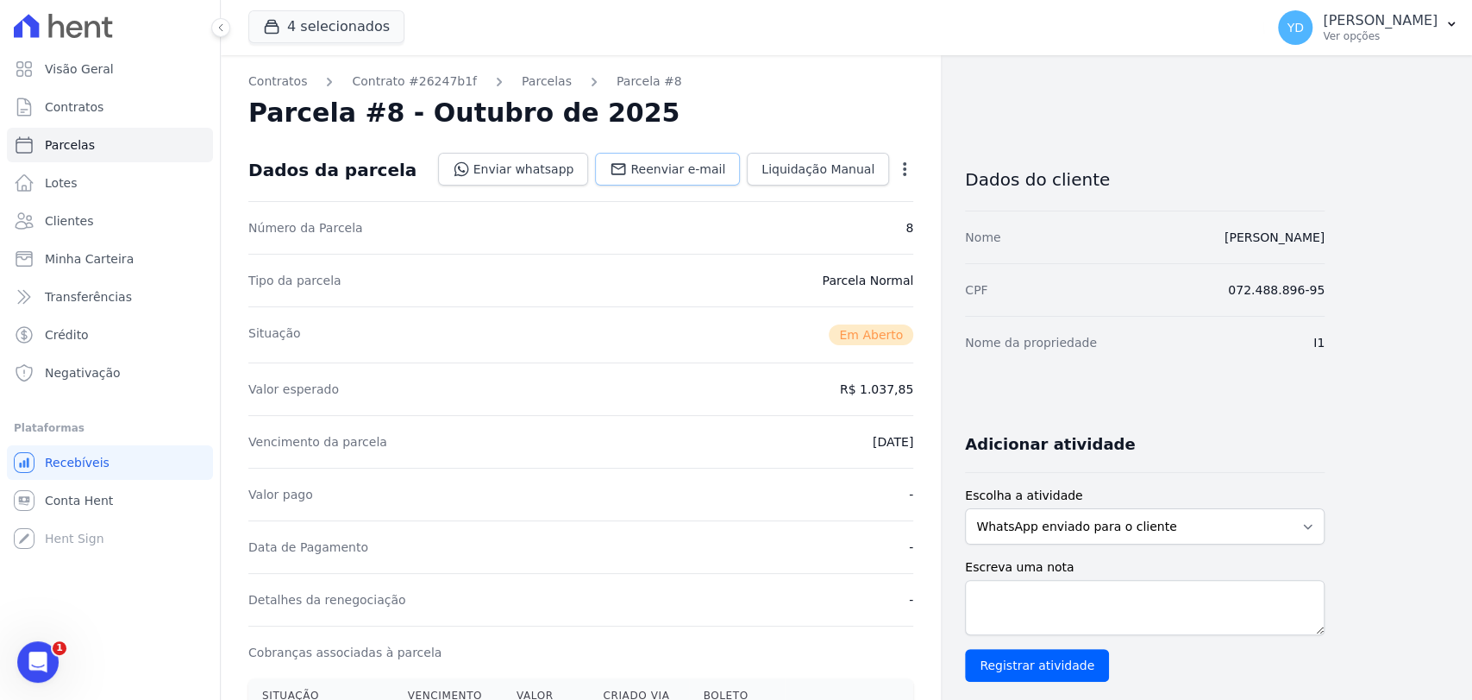
click at [716, 167] on span "Reenviar e-mail" at bounding box center [678, 168] width 95 height 17
click at [693, 165] on span "Reenviar e-mail" at bounding box center [678, 168] width 95 height 17
click at [714, 167] on span "Reenviar e-mail" at bounding box center [678, 168] width 95 height 17
click at [705, 166] on span "Reenviar e-mail" at bounding box center [678, 168] width 95 height 17
click at [689, 160] on span "Reenviar e-mail" at bounding box center [678, 168] width 95 height 17
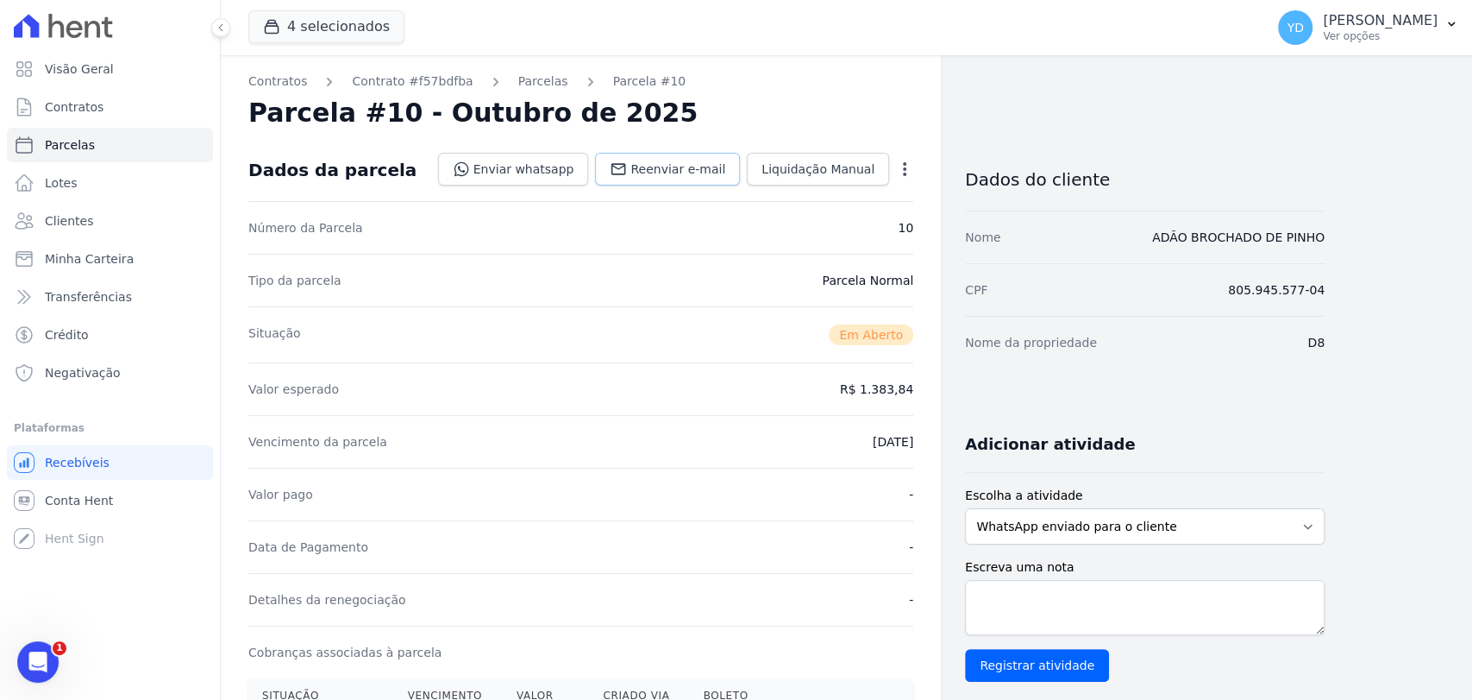
click at [693, 173] on span "Reenviar e-mail" at bounding box center [678, 168] width 95 height 17
click at [697, 167] on span "Reenviar e-mail" at bounding box center [678, 168] width 95 height 17
click at [712, 165] on span "Reenviar e-mail" at bounding box center [678, 168] width 95 height 17
click at [668, 173] on span "Reenviar e-mail" at bounding box center [678, 168] width 95 height 17
click at [693, 165] on span "Reenviar e-mail" at bounding box center [678, 168] width 95 height 17
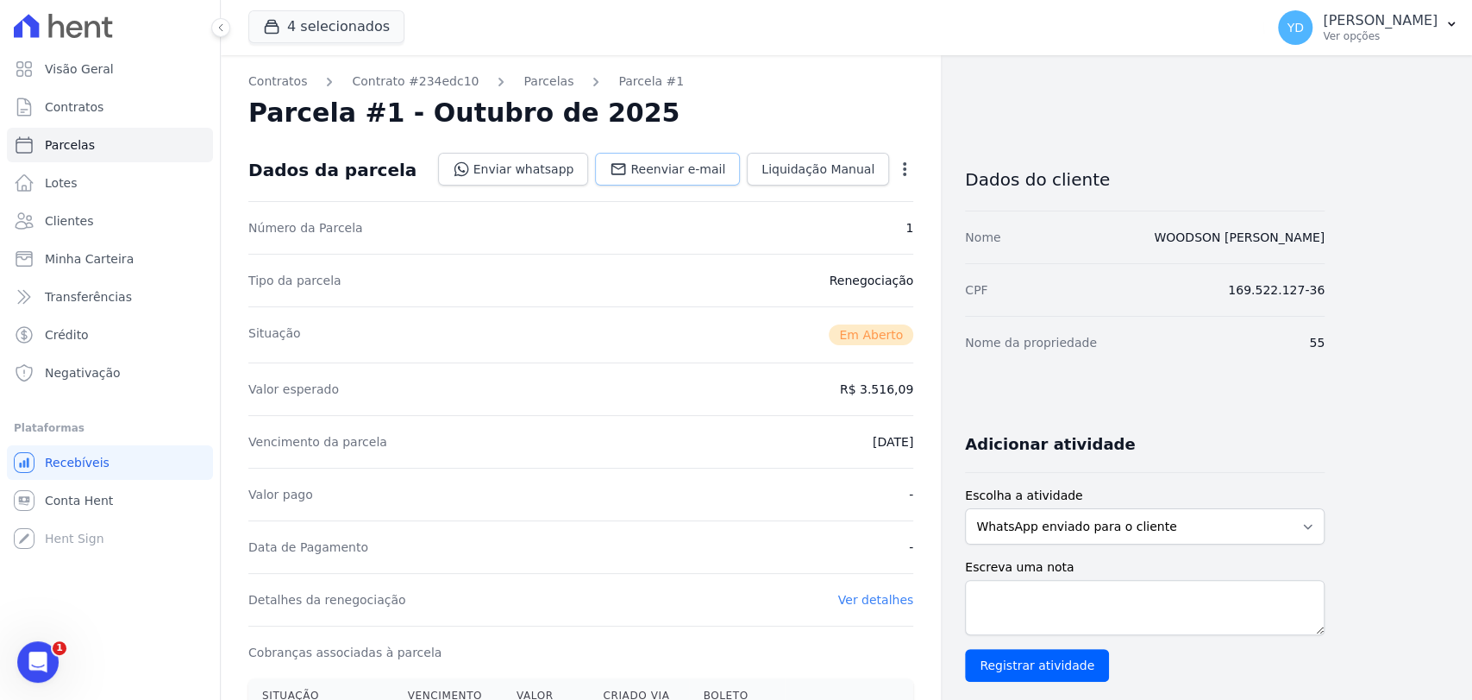
drag, startPoint x: 708, startPoint y: 172, endPoint x: 698, endPoint y: 158, distance: 17.3
click at [708, 172] on span "Reenviar e-mail" at bounding box center [678, 168] width 95 height 17
click at [690, 154] on link "Reenviar e-mail" at bounding box center [667, 169] width 145 height 33
click at [702, 161] on span "Reenviar e-mail" at bounding box center [678, 168] width 95 height 17
drag, startPoint x: 693, startPoint y: 177, endPoint x: 699, endPoint y: 165, distance: 13.1
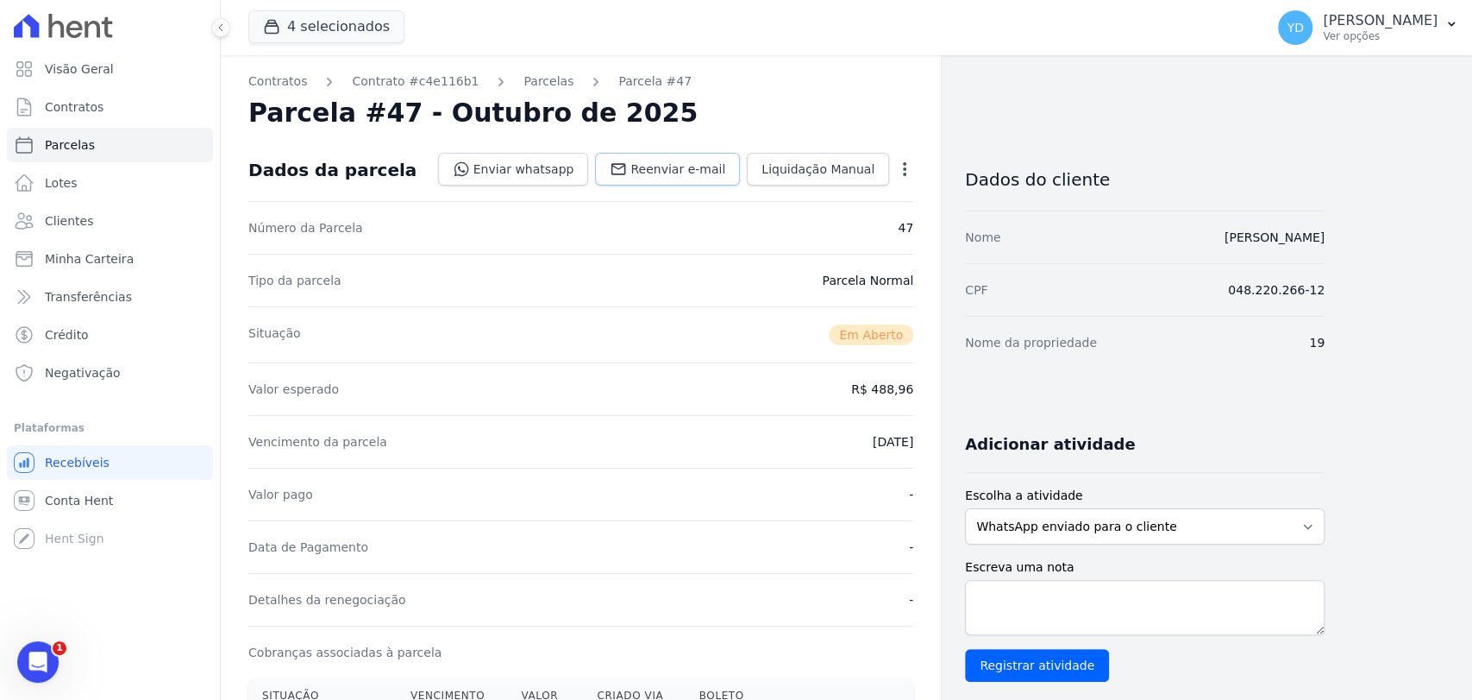
click at [696, 179] on link "Reenviar e-mail" at bounding box center [667, 169] width 145 height 33
click at [697, 173] on span "Reenviar e-mail" at bounding box center [678, 168] width 95 height 17
drag, startPoint x: 687, startPoint y: 190, endPoint x: 690, endPoint y: 174, distance: 15.9
click at [687, 190] on div "Dados da parcela Enviar whatsapp Registrar envio de WhatsApp Caso o envio da me…" at bounding box center [580, 170] width 665 height 62
click at [693, 170] on span "Reenviar e-mail" at bounding box center [678, 168] width 95 height 17
